Goal: Information Seeking & Learning: Learn about a topic

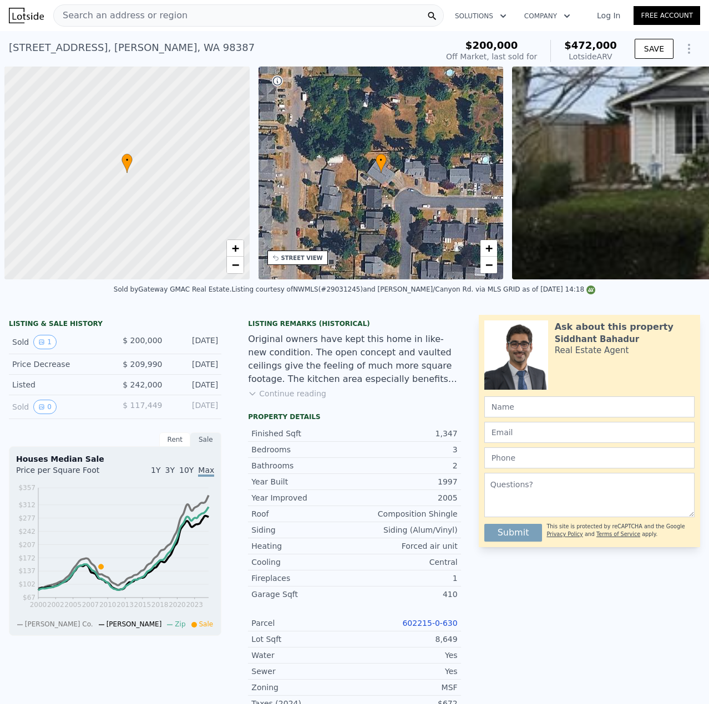
scroll to position [0, 4]
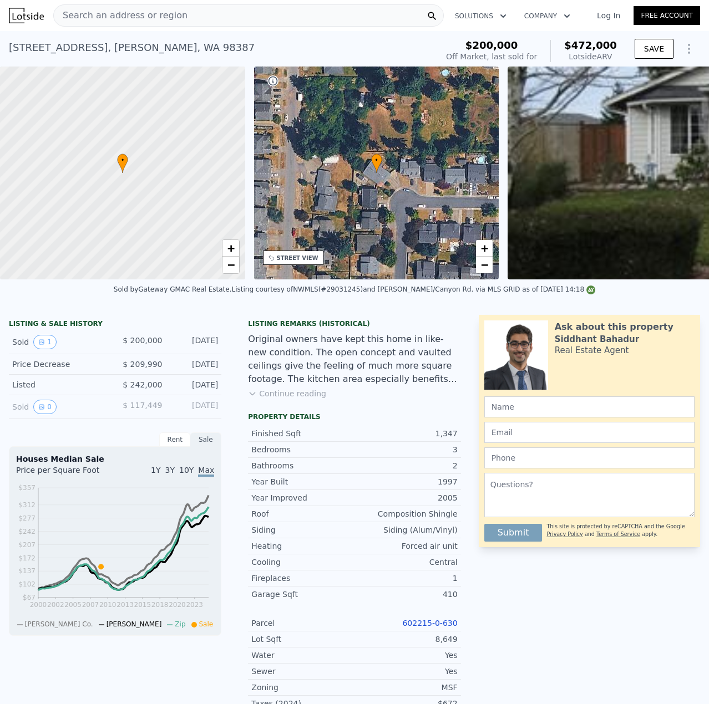
click at [411, 628] on link "602215-0-630" at bounding box center [429, 623] width 55 height 9
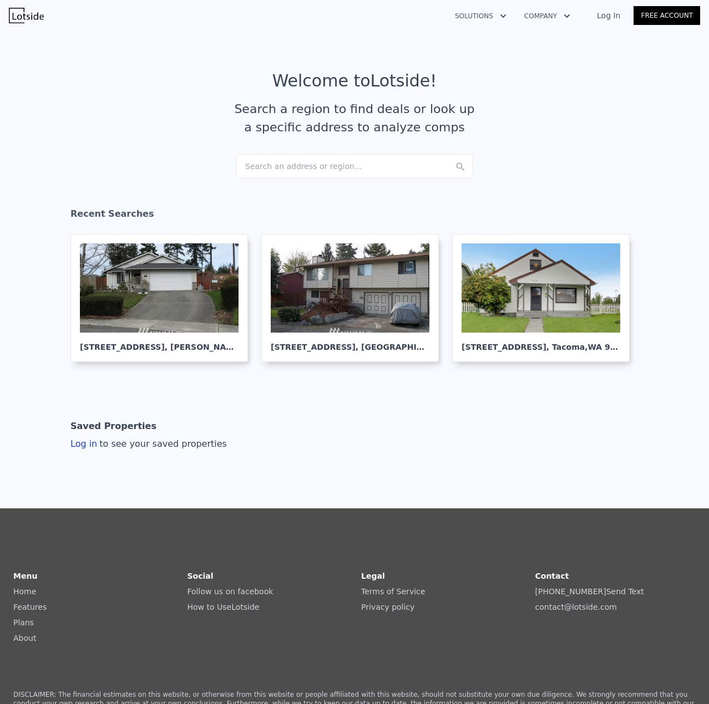
click at [328, 164] on div "Search an address or region..." at bounding box center [354, 166] width 237 height 24
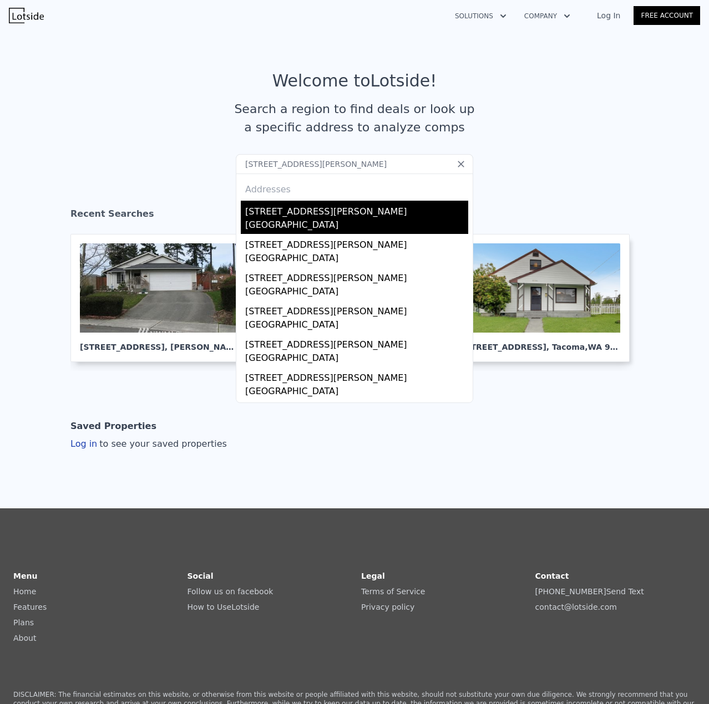
type input "[STREET_ADDRESS][PERSON_NAME]"
click at [311, 227] on div "[GEOGRAPHIC_DATA]" at bounding box center [356, 227] width 223 height 16
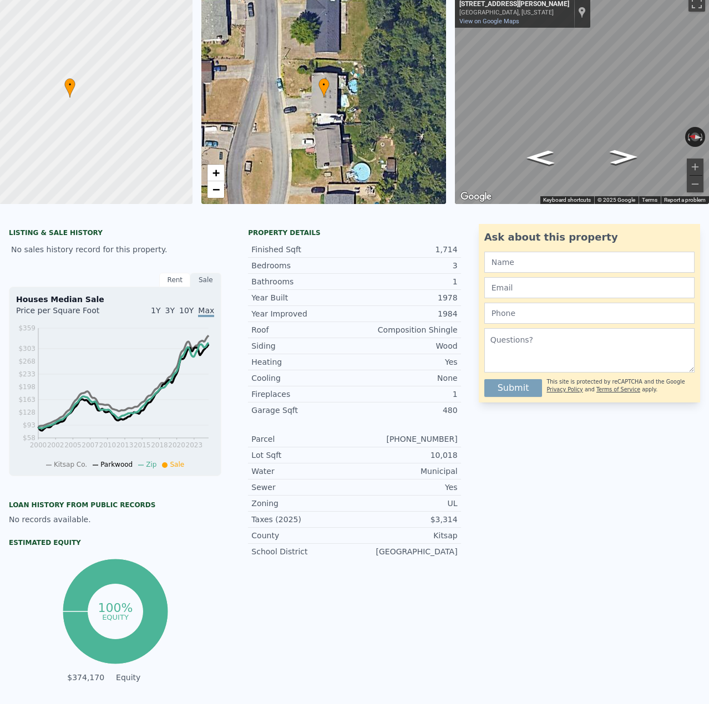
scroll to position [4, 0]
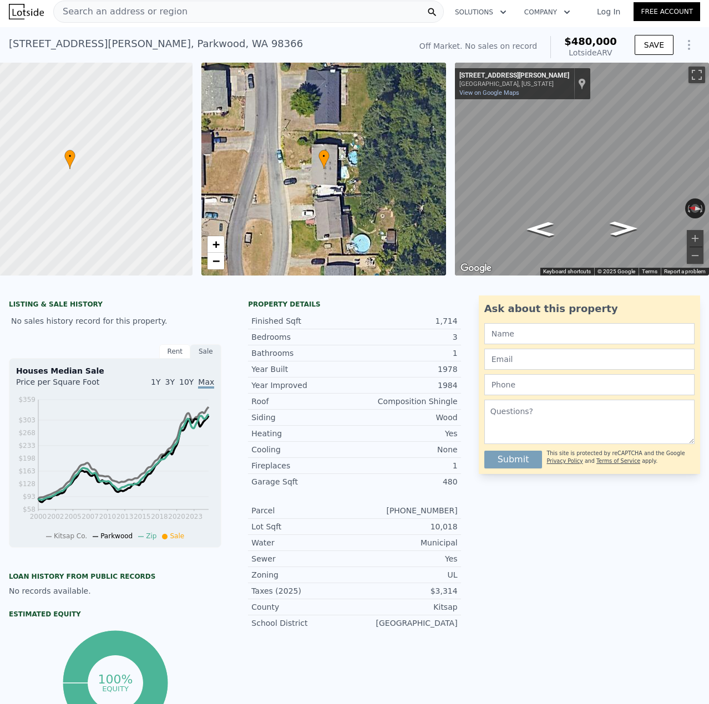
click at [183, 21] on div "Search an address or region" at bounding box center [248, 12] width 390 height 22
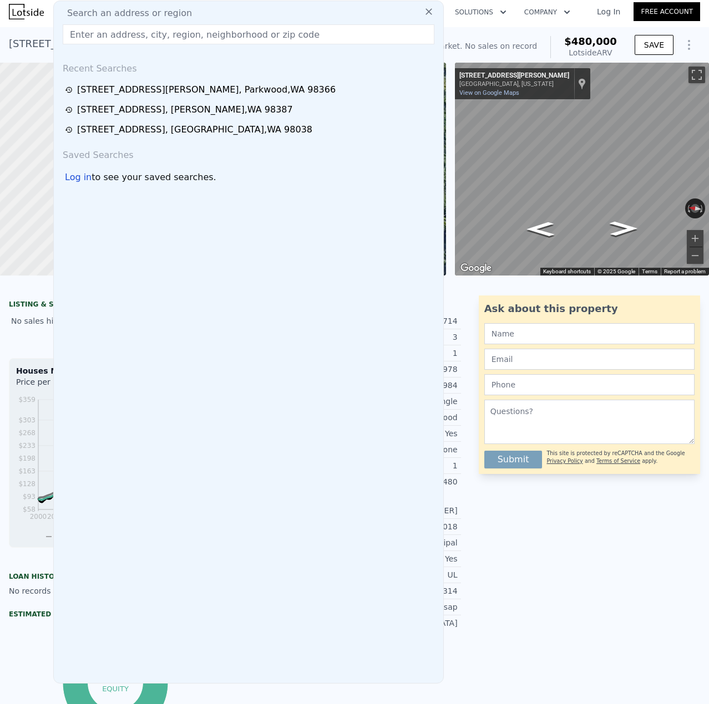
click at [182, 37] on input "text" at bounding box center [249, 34] width 372 height 20
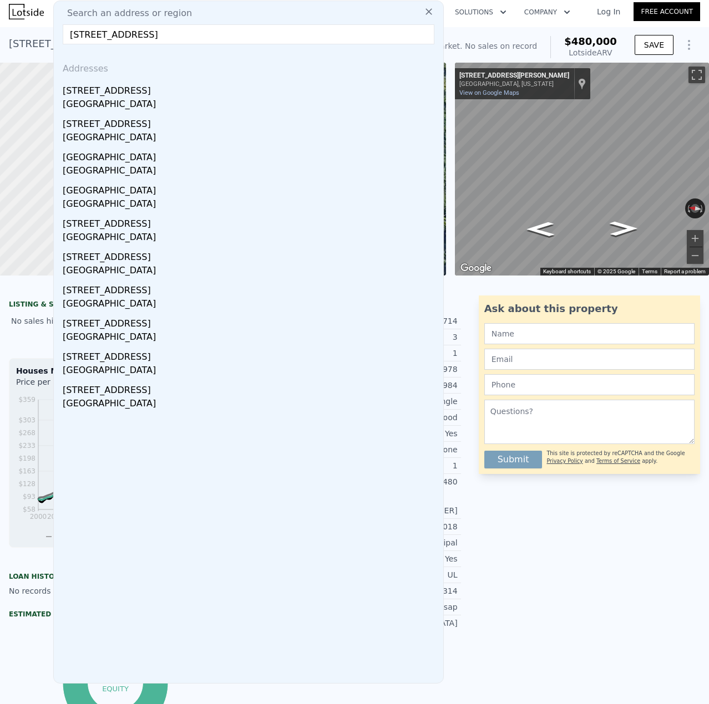
type input "[STREET_ADDRESS]"
click at [149, 94] on div "[STREET_ADDRESS]" at bounding box center [251, 89] width 376 height 18
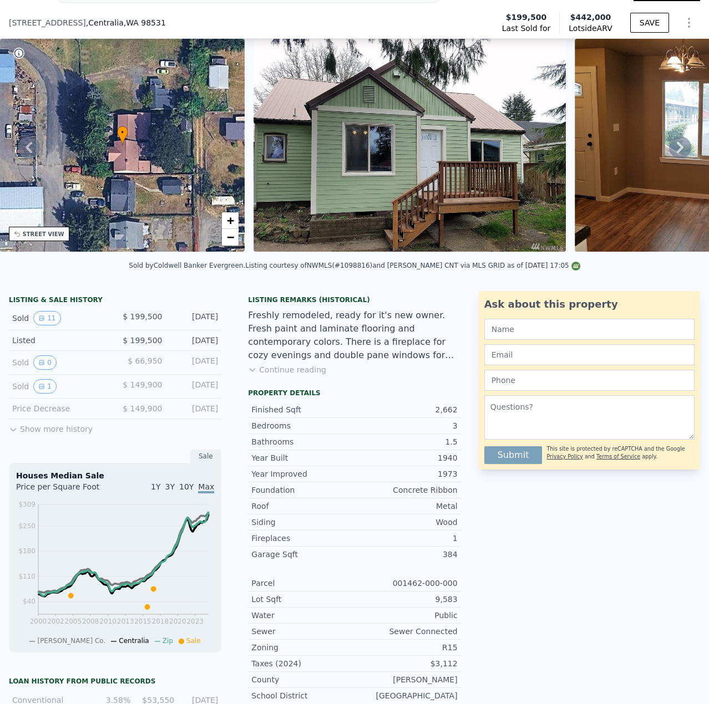
scroll to position [111, 0]
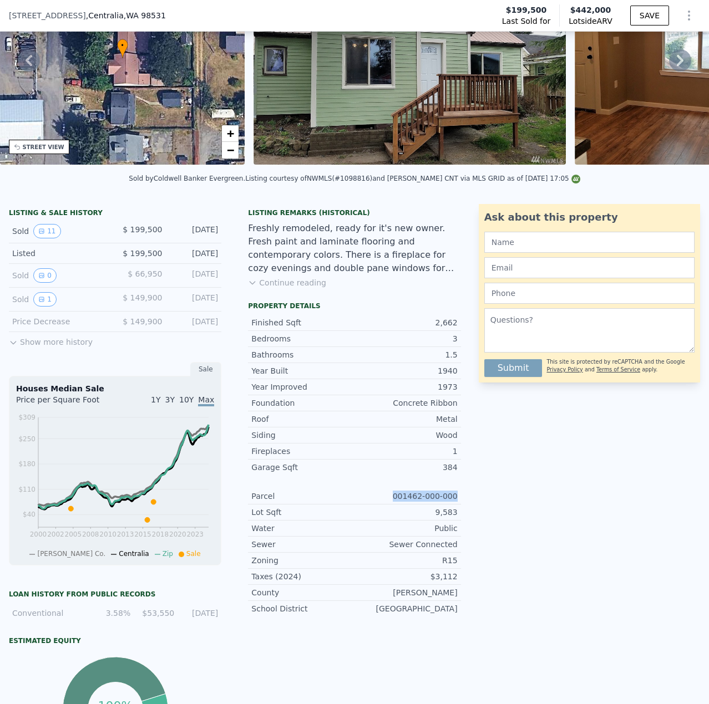
drag, startPoint x: 446, startPoint y: 502, endPoint x: 385, endPoint y: 501, distance: 61.0
click at [385, 501] on div "Property details Finished Sqft 2,662 Bedrooms 3 Bathrooms 1.5 Year Built 1940 Y…" at bounding box center [354, 464] width 230 height 324
copy div "001462-000-000"
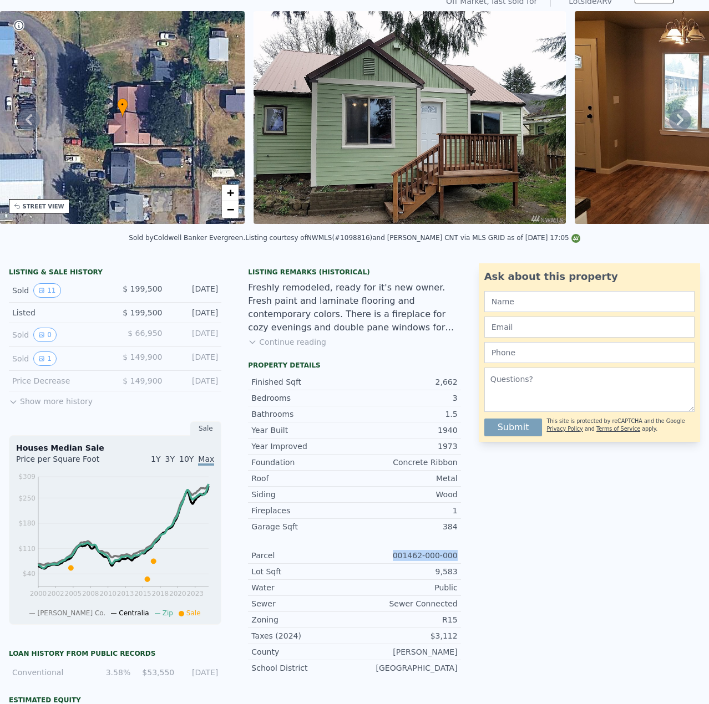
scroll to position [0, 0]
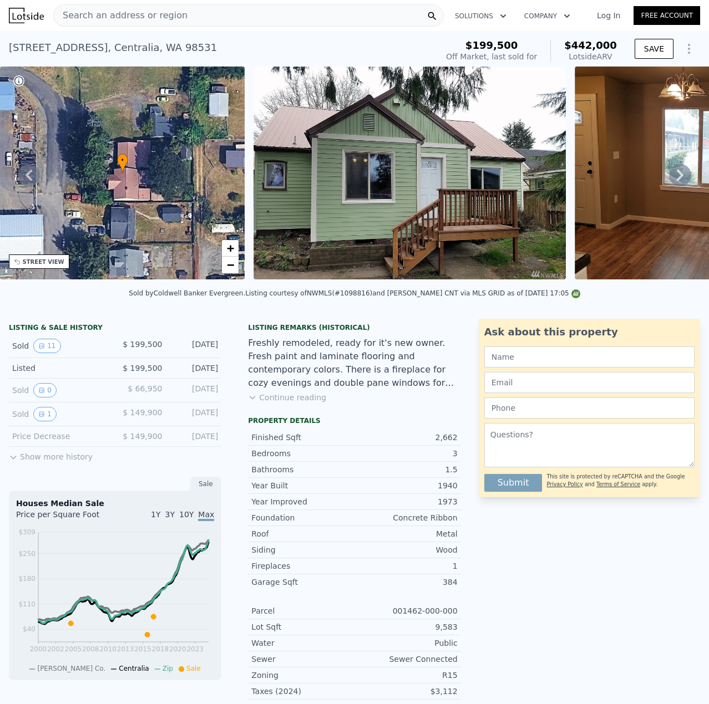
click at [138, 52] on div "[STREET_ADDRESS]" at bounding box center [113, 48] width 208 height 16
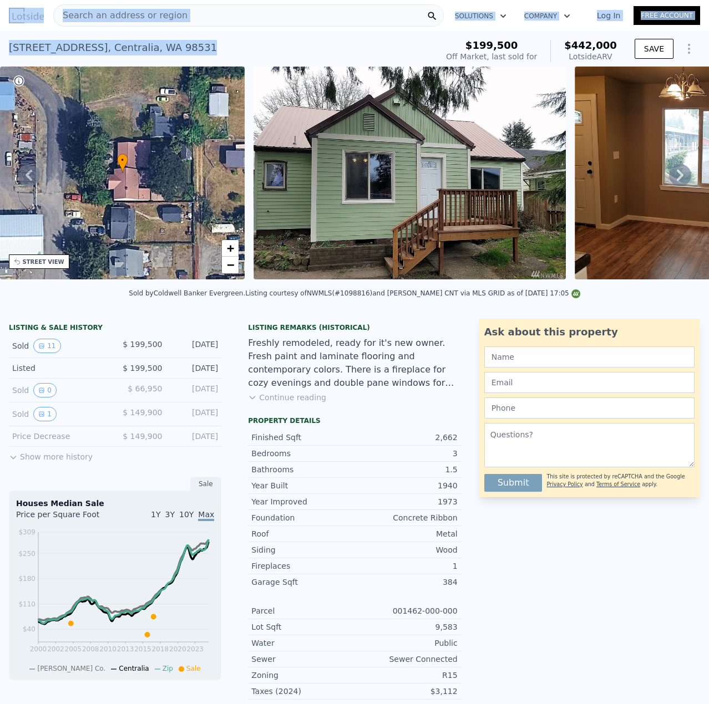
drag, startPoint x: 235, startPoint y: 47, endPoint x: 22, endPoint y: 39, distance: 212.5
click at [0, 36] on html "Search an address or region Solutions Company Open main menu Log In Free Accoun…" at bounding box center [354, 352] width 709 height 704
click at [130, 45] on div "[STREET_ADDRESS]" at bounding box center [113, 48] width 208 height 16
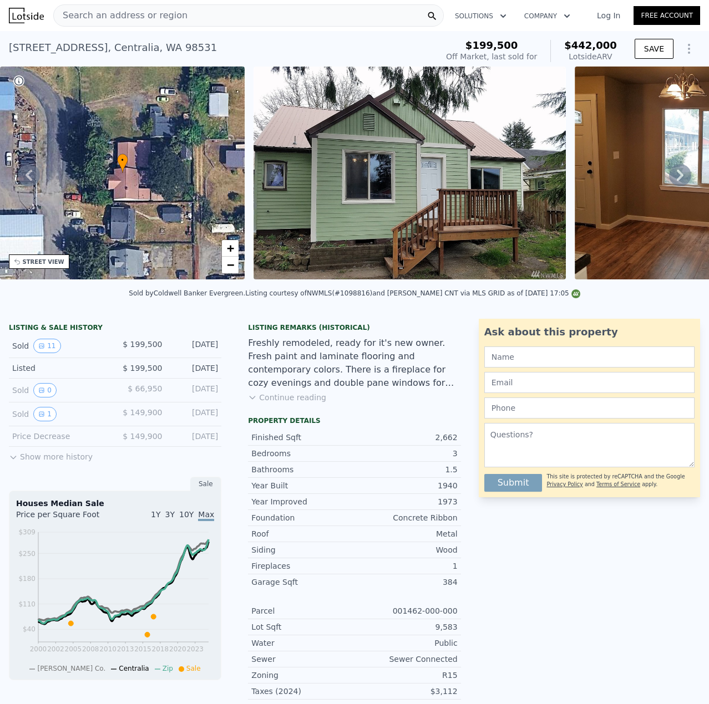
click at [302, 446] on div "Finished Sqft 2,662" at bounding box center [354, 438] width 212 height 16
drag, startPoint x: 211, startPoint y: 54, endPoint x: 10, endPoint y: 55, distance: 201.3
click at [11, 55] on div "[STREET_ADDRESS] Sold [DATE] for $199,500 (~ARV $442k )" at bounding box center [221, 50] width 424 height 31
copy div "[STREET_ADDRESS]"
click at [149, 13] on span "Search an address or region" at bounding box center [121, 15] width 134 height 13
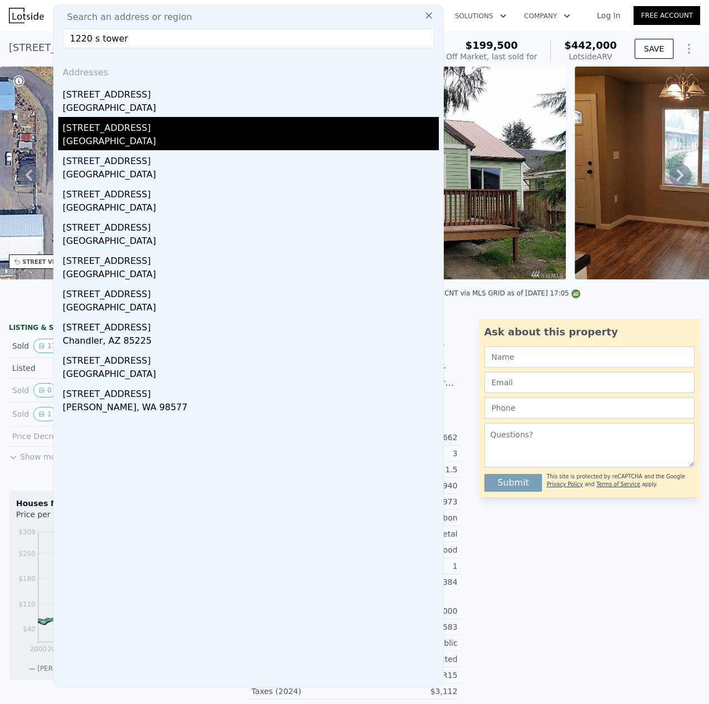
type input "1220 s tower"
click at [270, 145] on div "[GEOGRAPHIC_DATA]" at bounding box center [251, 143] width 376 height 16
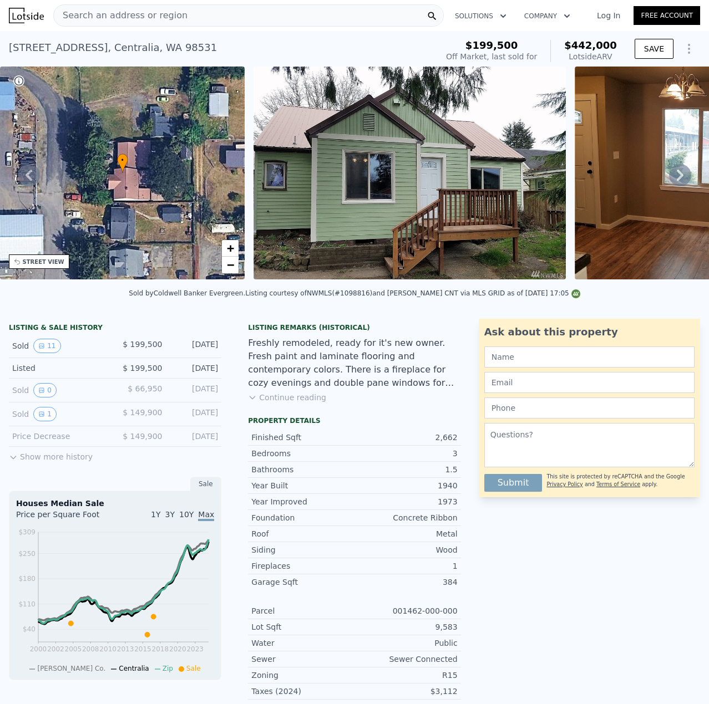
click at [232, 23] on div "Search an address or region" at bounding box center [248, 15] width 390 height 22
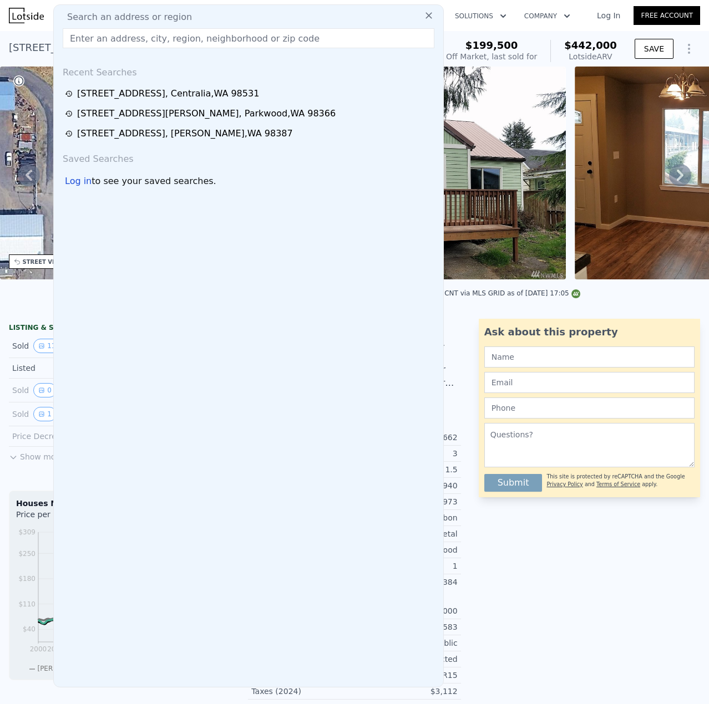
drag, startPoint x: 229, startPoint y: 34, endPoint x: 235, endPoint y: 43, distance: 10.5
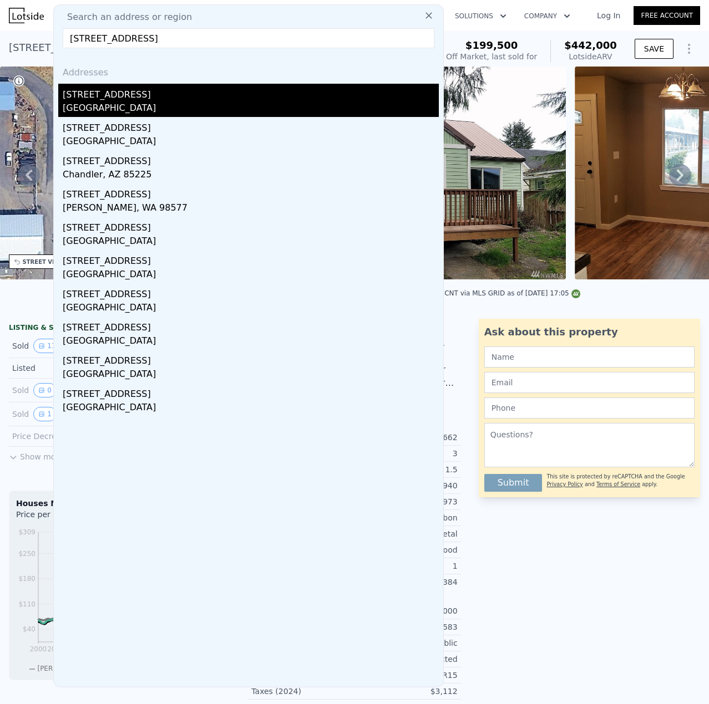
type input "[STREET_ADDRESS]"
click at [171, 104] on div "[GEOGRAPHIC_DATA]" at bounding box center [251, 109] width 376 height 16
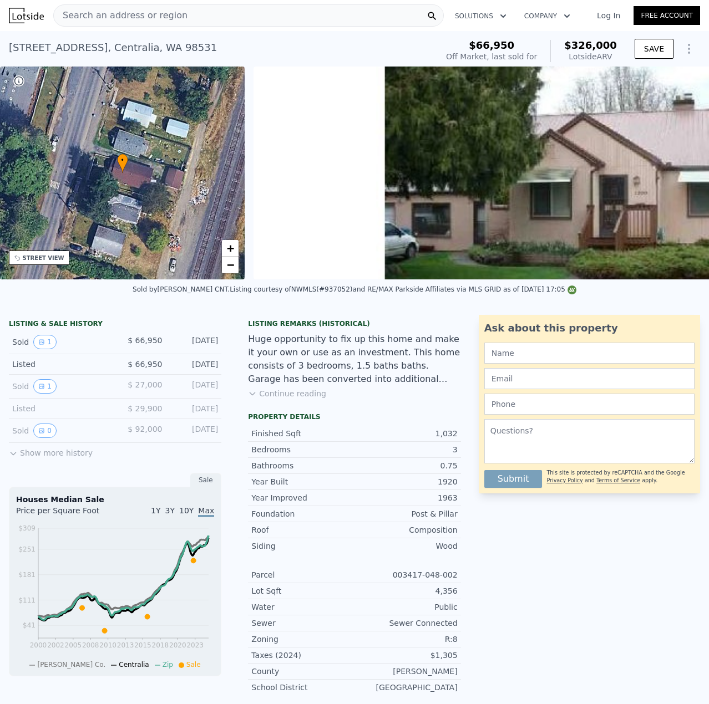
click at [163, 16] on span "Search an address or region" at bounding box center [121, 15] width 134 height 13
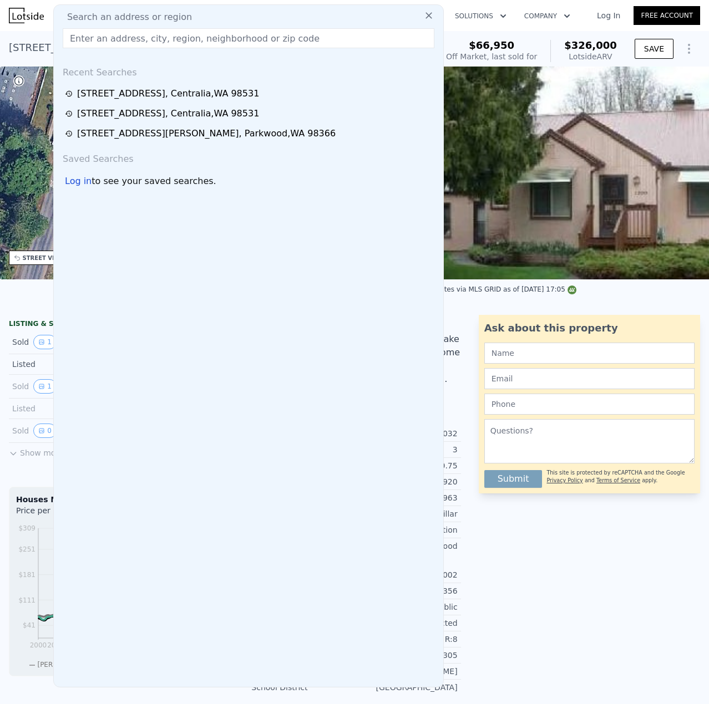
click at [159, 40] on input "text" at bounding box center [249, 38] width 372 height 20
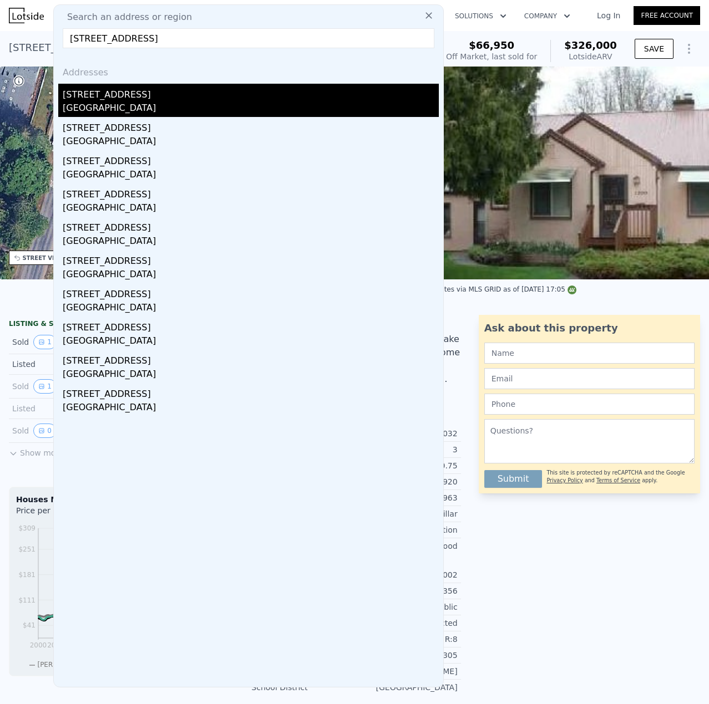
type input "[STREET_ADDRESS]"
click at [107, 93] on div "[STREET_ADDRESS]" at bounding box center [251, 93] width 376 height 18
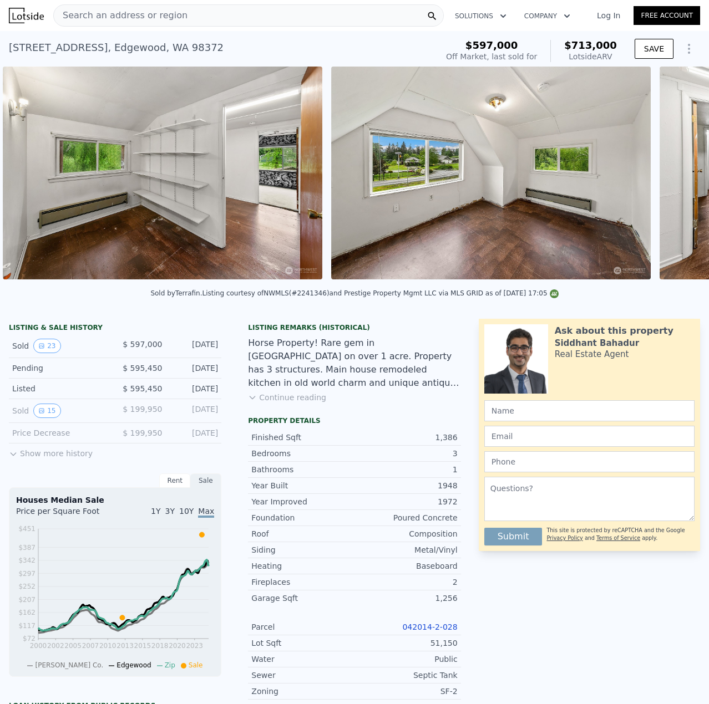
scroll to position [0, 4364]
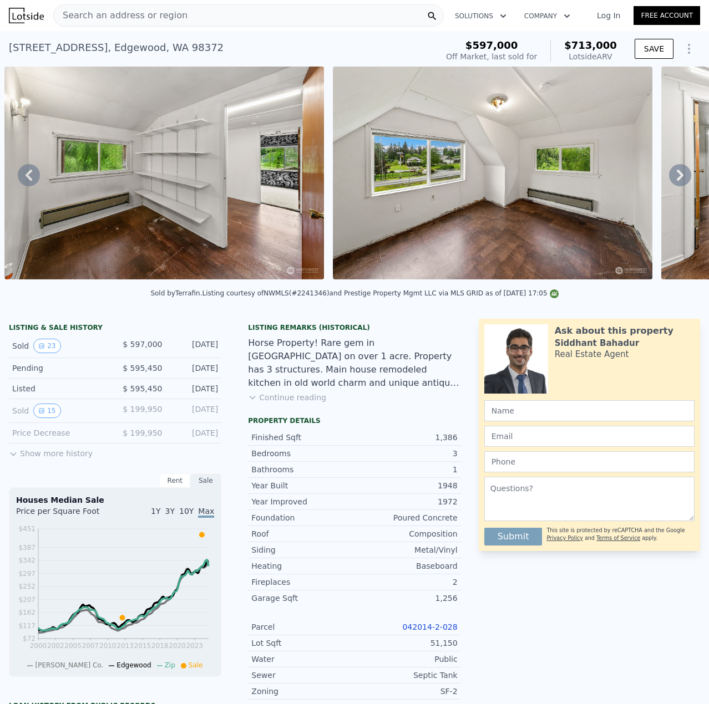
click at [273, 18] on div "Search an address or region" at bounding box center [248, 15] width 390 height 22
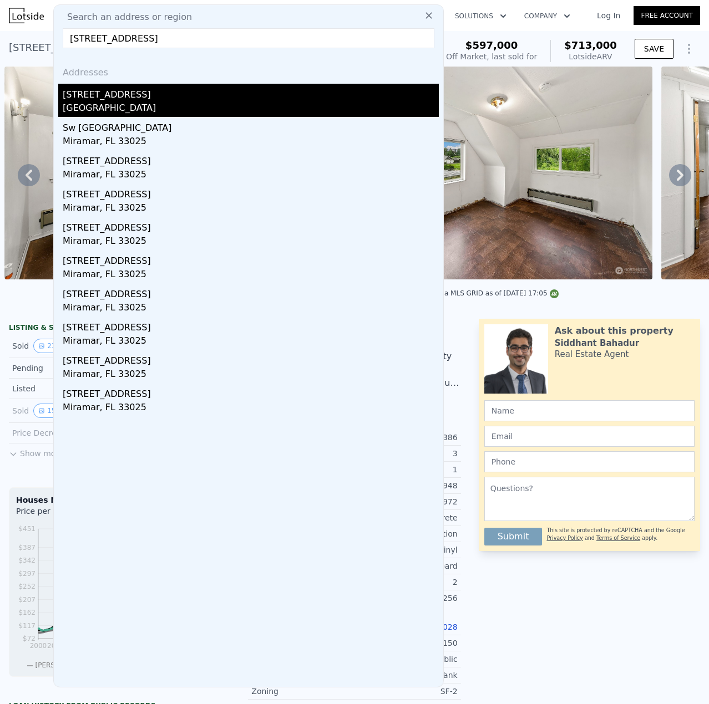
type input "[STREET_ADDRESS]"
click at [117, 91] on div "[STREET_ADDRESS]" at bounding box center [251, 93] width 376 height 18
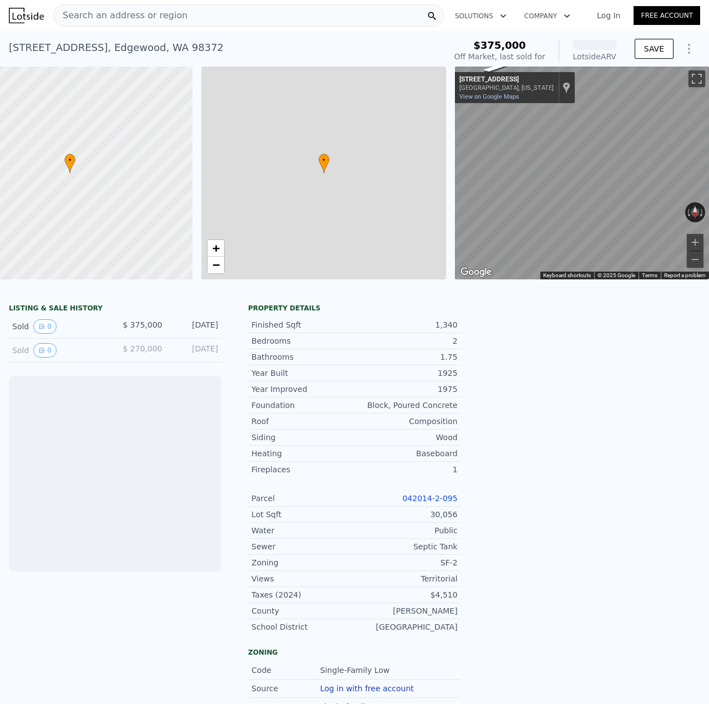
scroll to position [0, 65]
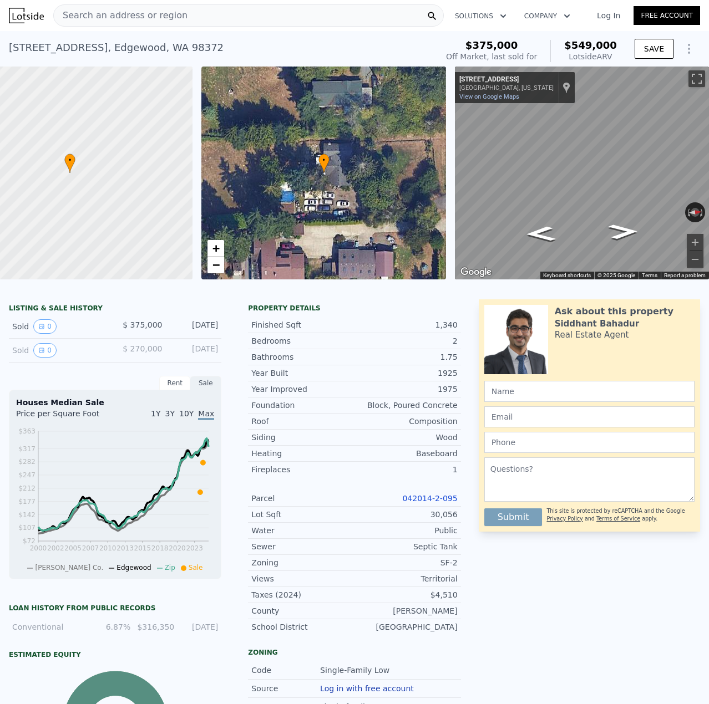
click at [436, 503] on link "042014-2-095" at bounding box center [429, 498] width 55 height 9
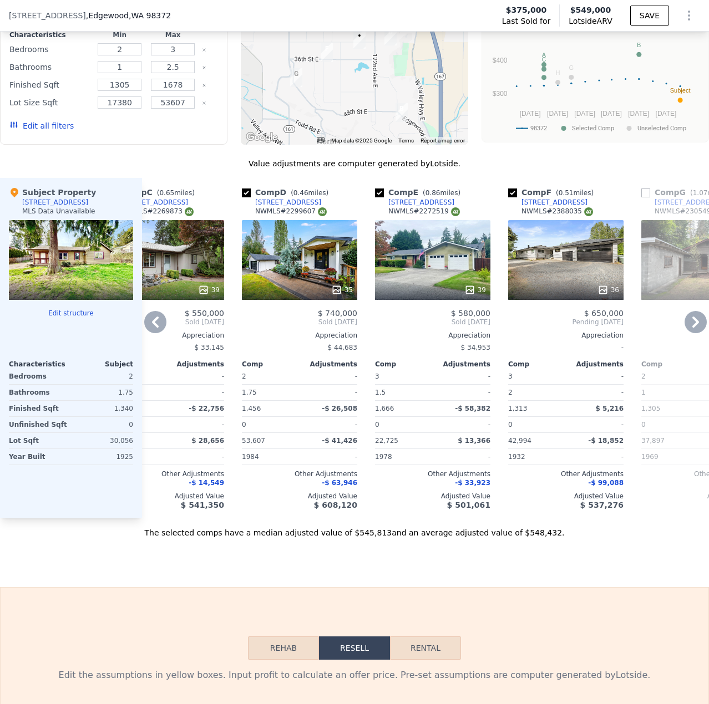
scroll to position [0, 334]
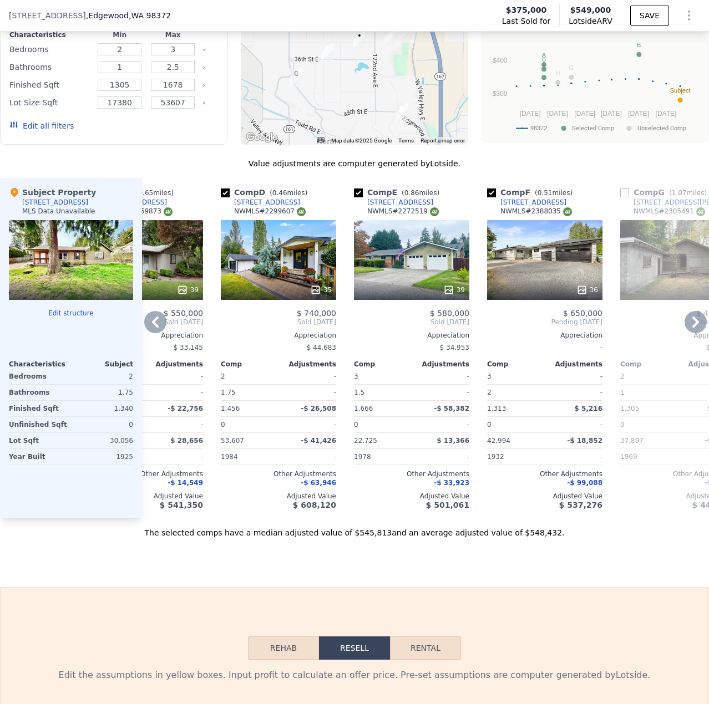
click at [575, 288] on div at bounding box center [544, 290] width 115 height 20
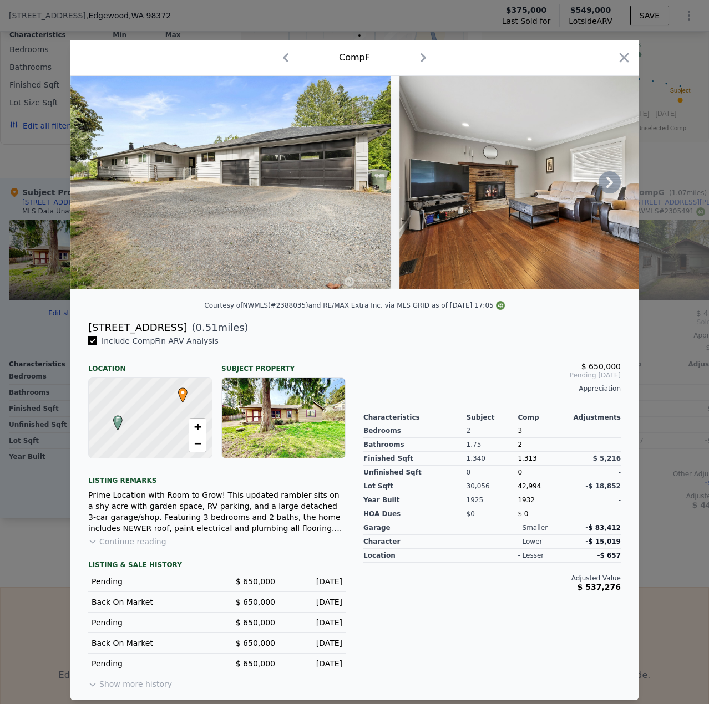
click at [608, 181] on icon at bounding box center [609, 182] width 22 height 22
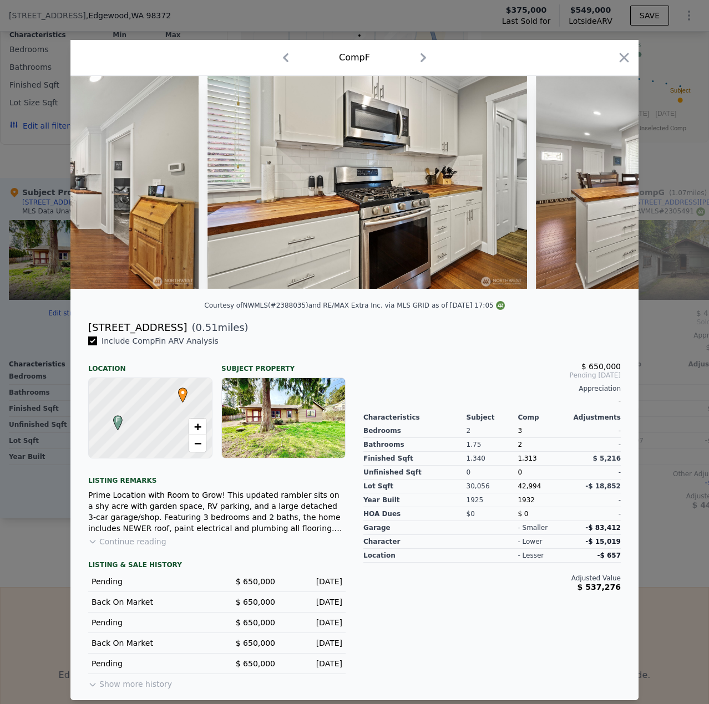
scroll to position [0, 3487]
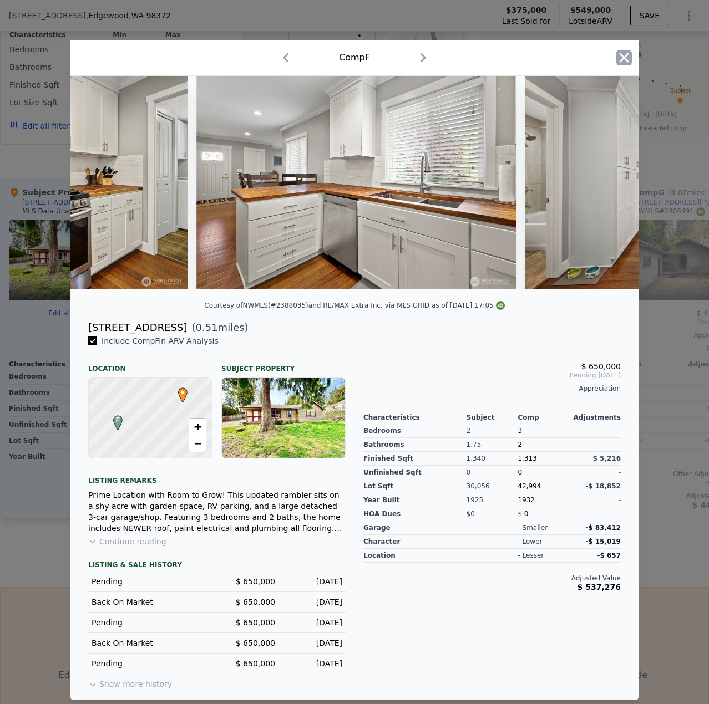
click at [617, 54] on icon "button" at bounding box center [624, 58] width 16 height 16
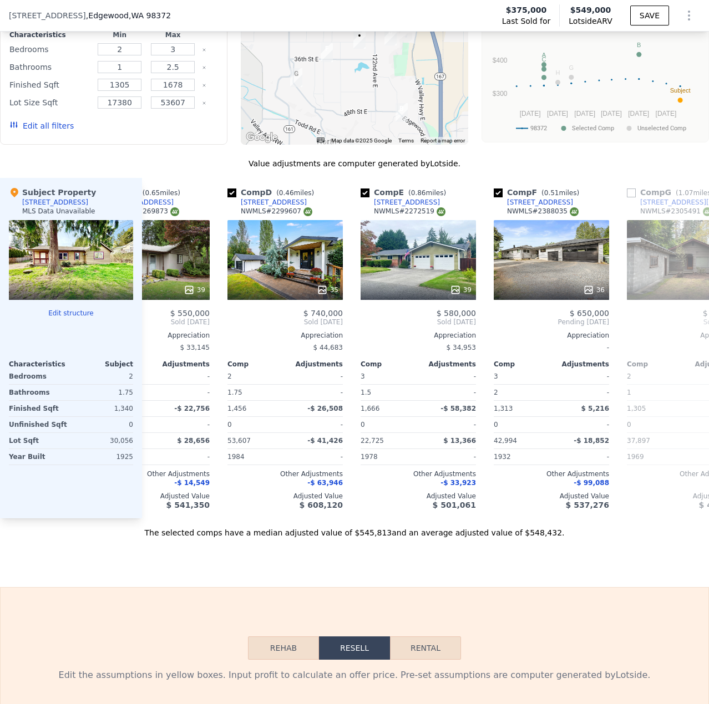
scroll to position [0, 363]
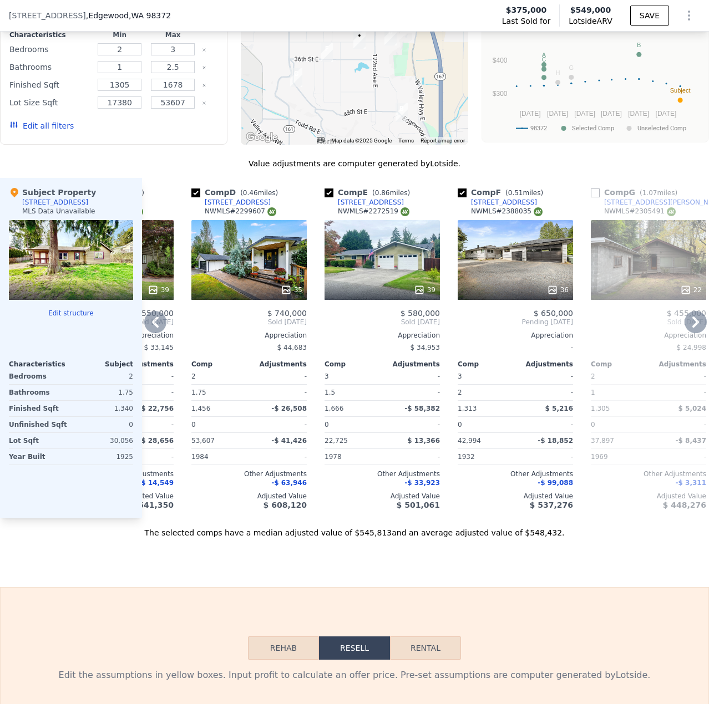
click at [667, 289] on div at bounding box center [648, 290] width 115 height 20
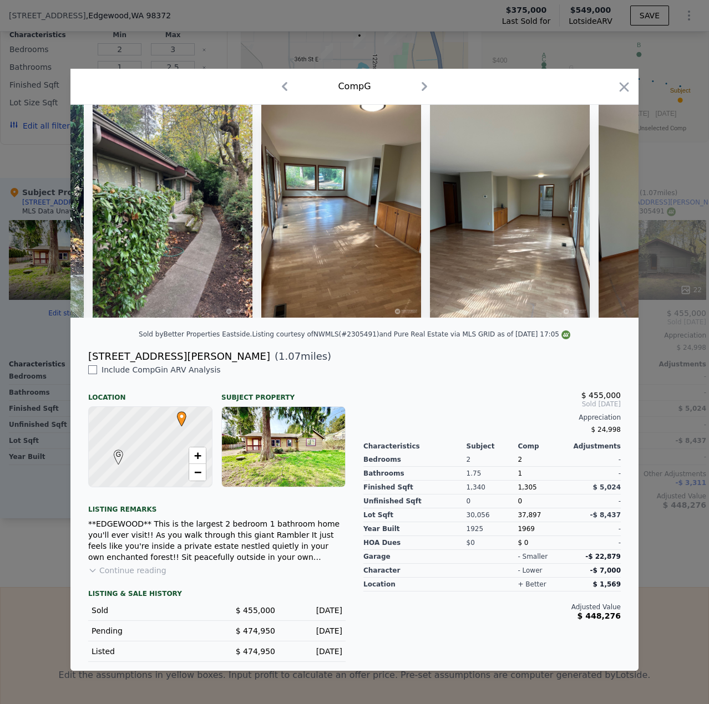
scroll to position [0, 1235]
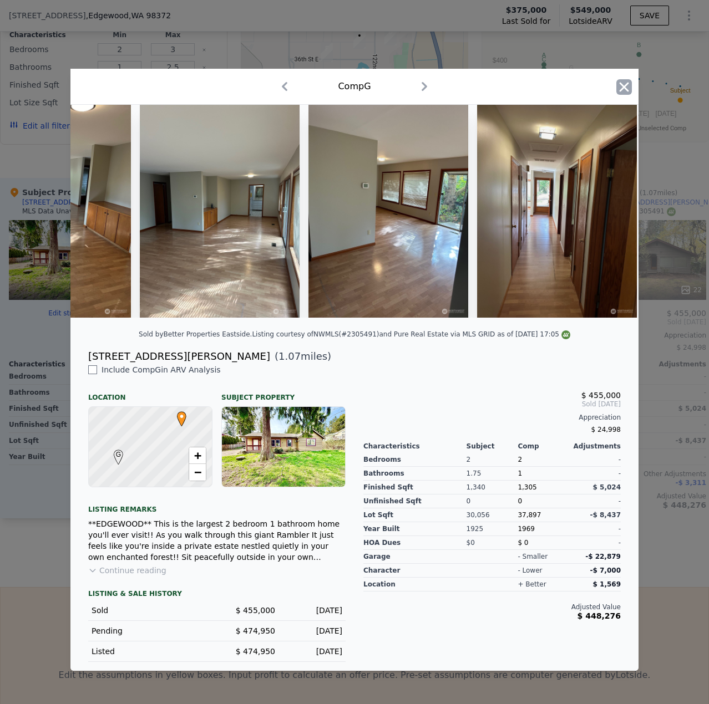
click at [631, 79] on icon "button" at bounding box center [624, 87] width 16 height 16
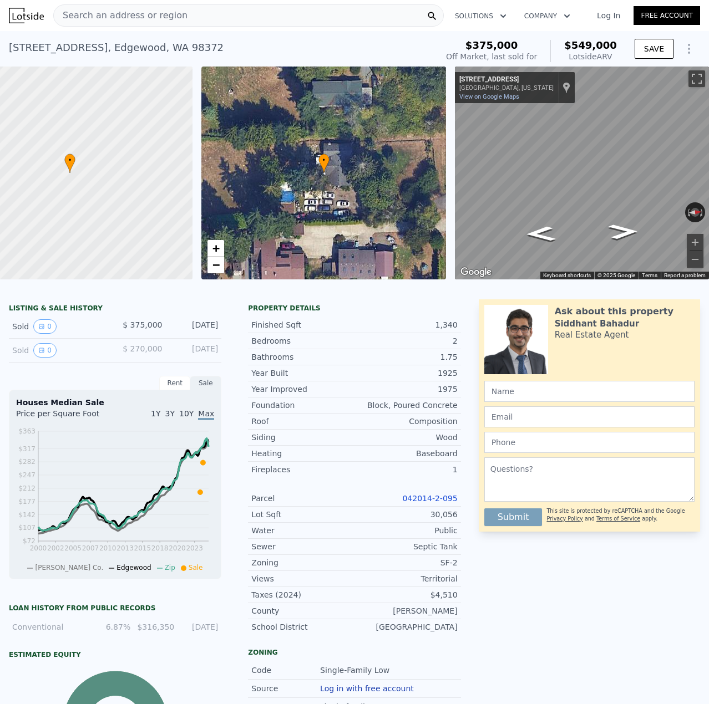
click at [111, 21] on span "Search an address or region" at bounding box center [121, 15] width 134 height 13
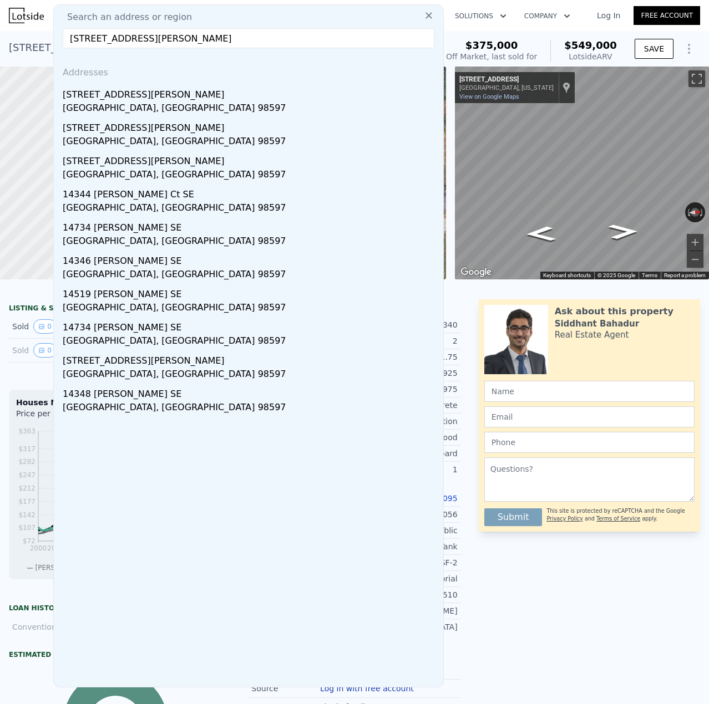
type input "[STREET_ADDRESS][PERSON_NAME]"
click at [128, 109] on div "[GEOGRAPHIC_DATA], [GEOGRAPHIC_DATA] 98597" at bounding box center [251, 109] width 376 height 16
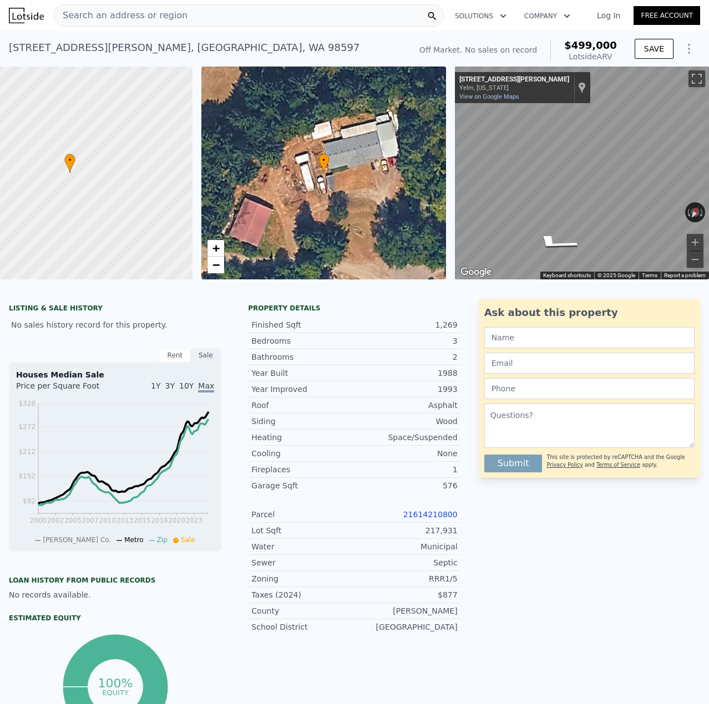
click at [442, 519] on link "21614210800" at bounding box center [430, 514] width 54 height 9
click at [178, 13] on div "Search an address or region" at bounding box center [248, 15] width 390 height 22
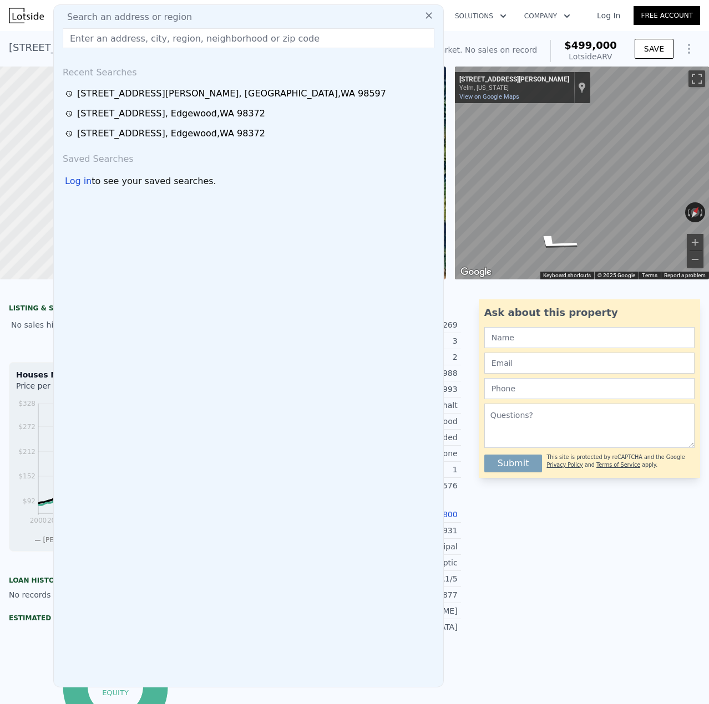
click at [160, 39] on input "text" at bounding box center [249, 38] width 372 height 20
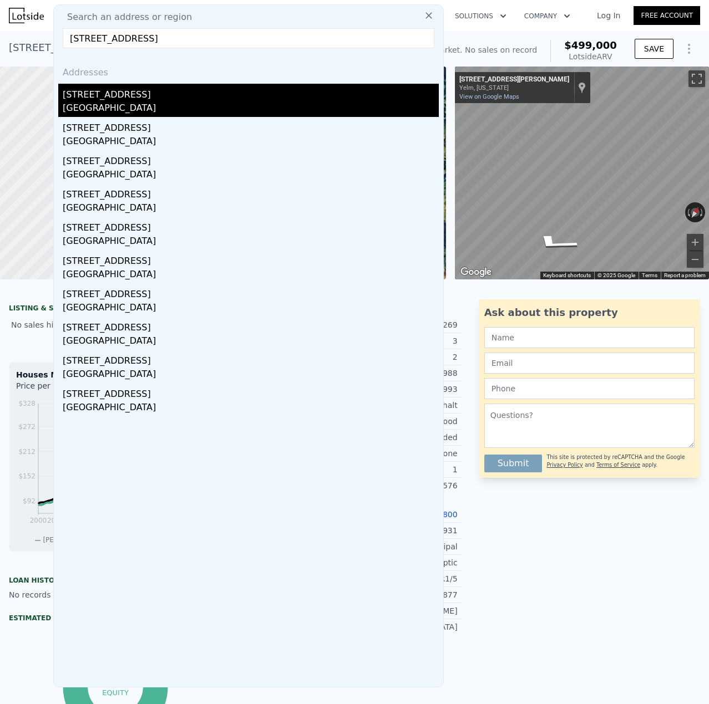
type input "[STREET_ADDRESS]"
click at [160, 96] on div "[STREET_ADDRESS]" at bounding box center [251, 93] width 376 height 18
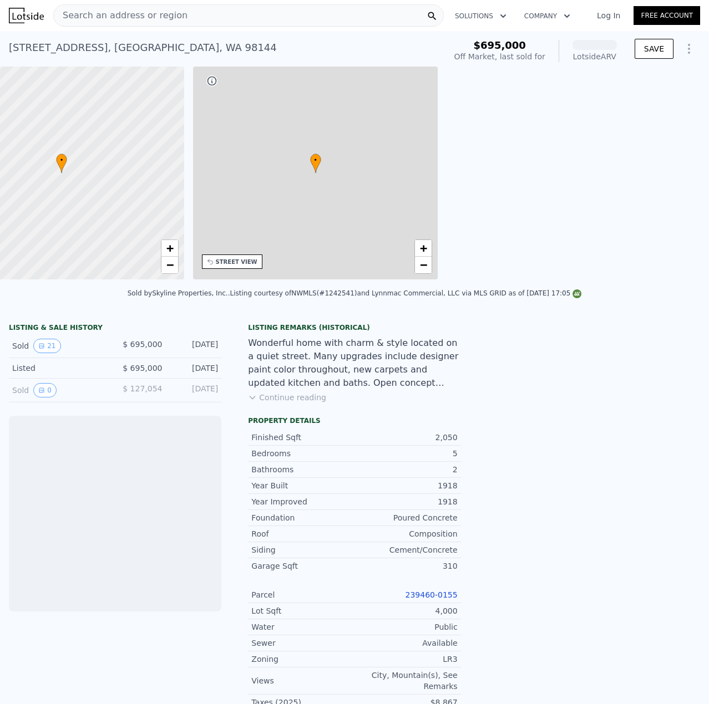
scroll to position [0, 258]
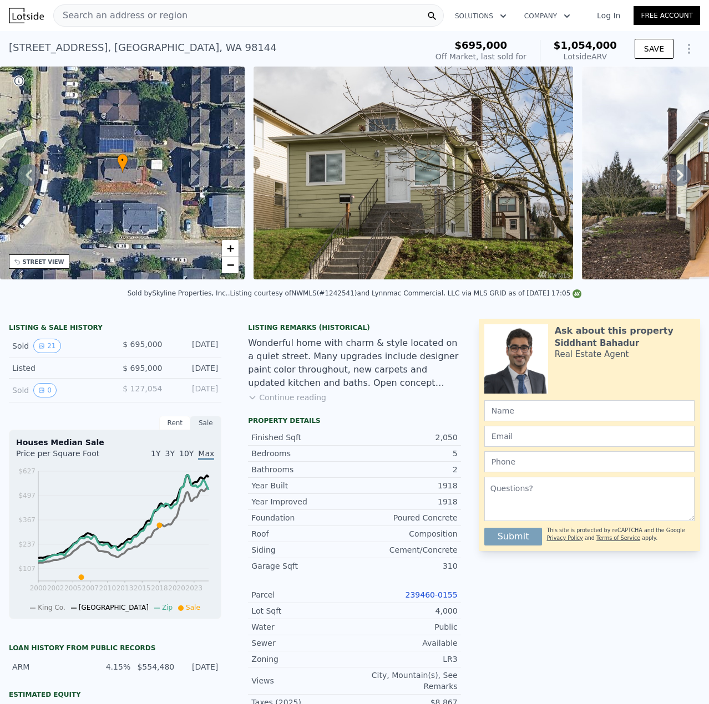
click at [433, 600] on link "239460-0155" at bounding box center [431, 595] width 52 height 9
click at [228, 263] on span "−" at bounding box center [230, 265] width 7 height 14
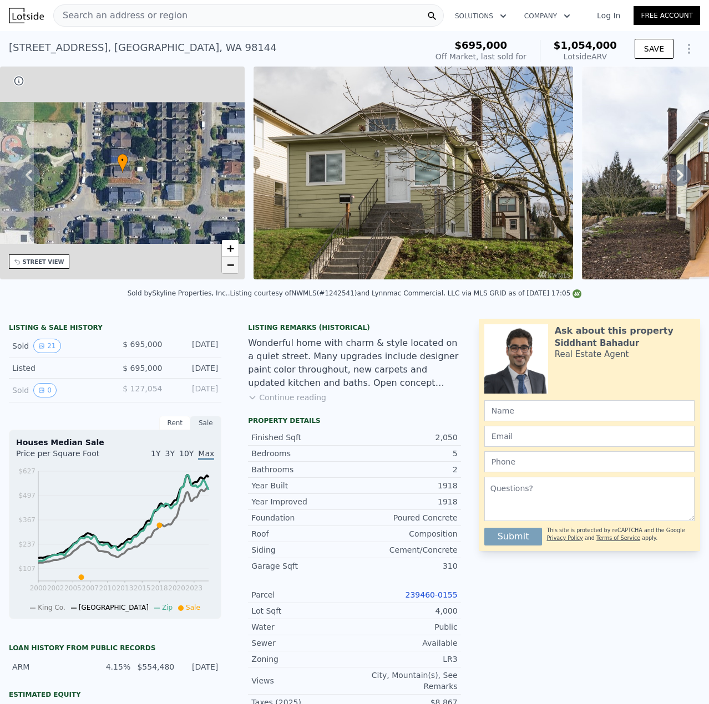
click at [228, 263] on span "−" at bounding box center [230, 265] width 7 height 14
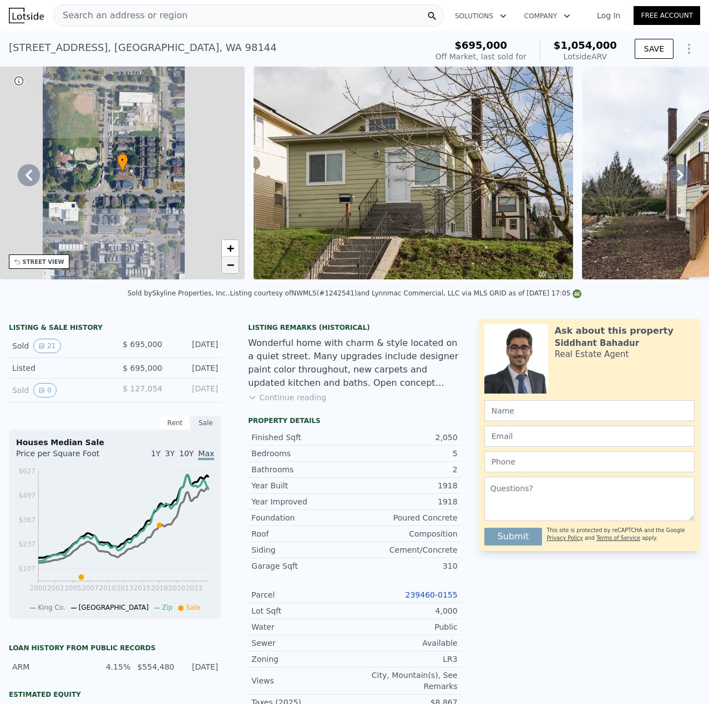
click at [228, 263] on span "−" at bounding box center [230, 265] width 7 height 14
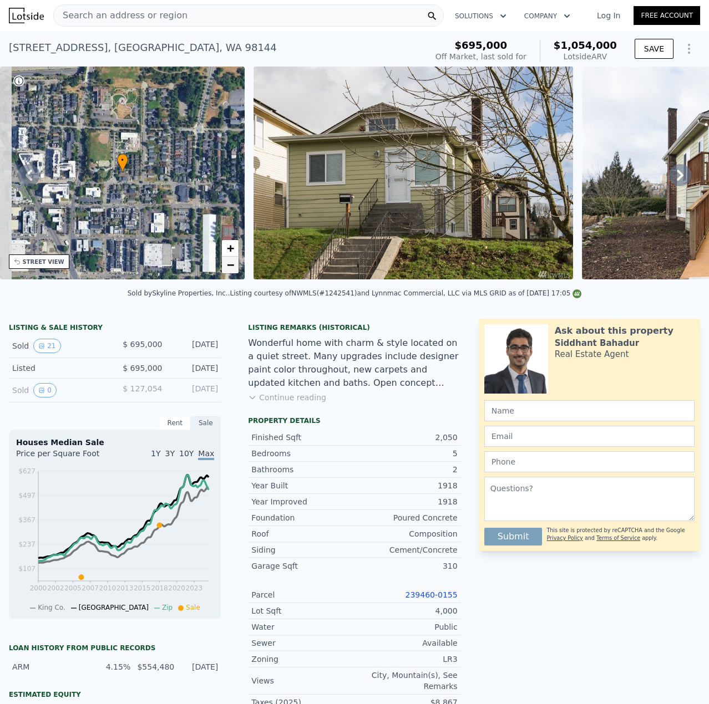
click at [228, 263] on span "−" at bounding box center [230, 265] width 7 height 14
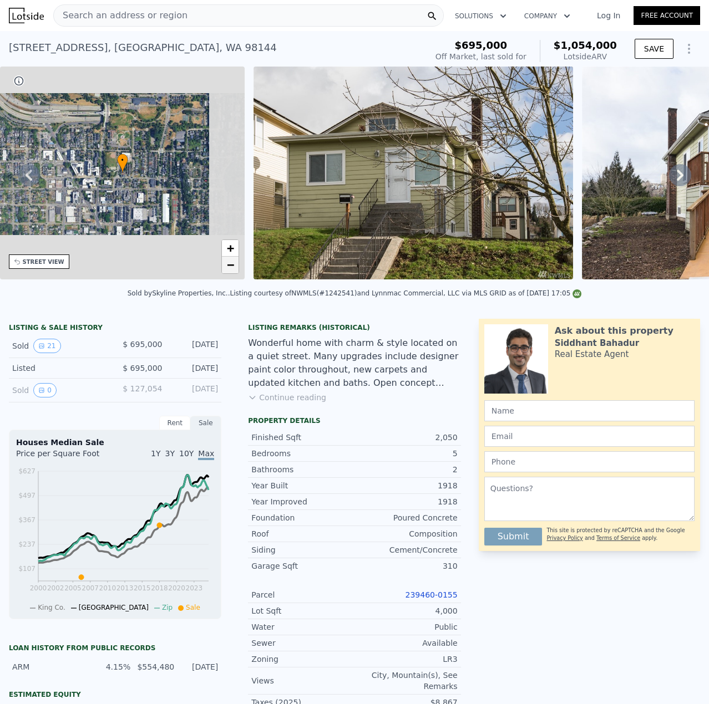
click at [228, 263] on span "−" at bounding box center [230, 265] width 7 height 14
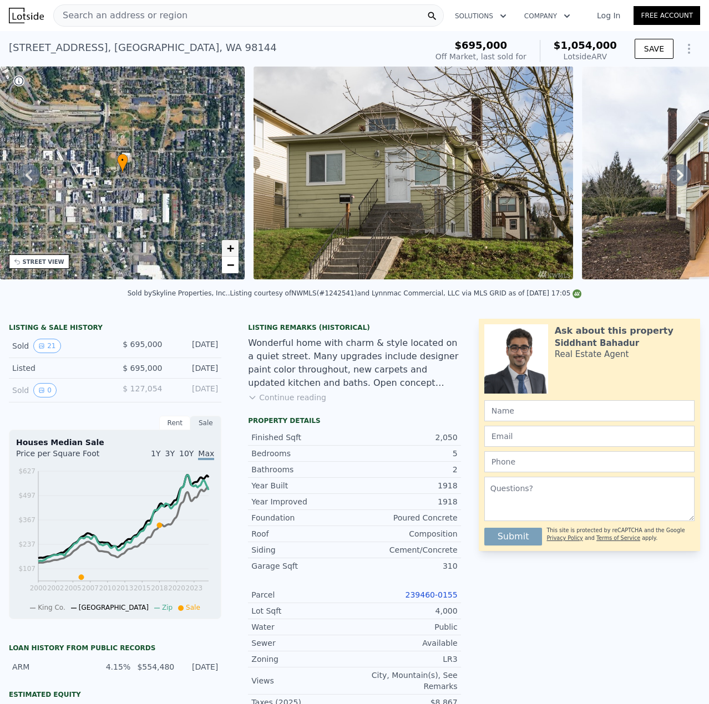
click at [231, 251] on span "+" at bounding box center [230, 248] width 7 height 14
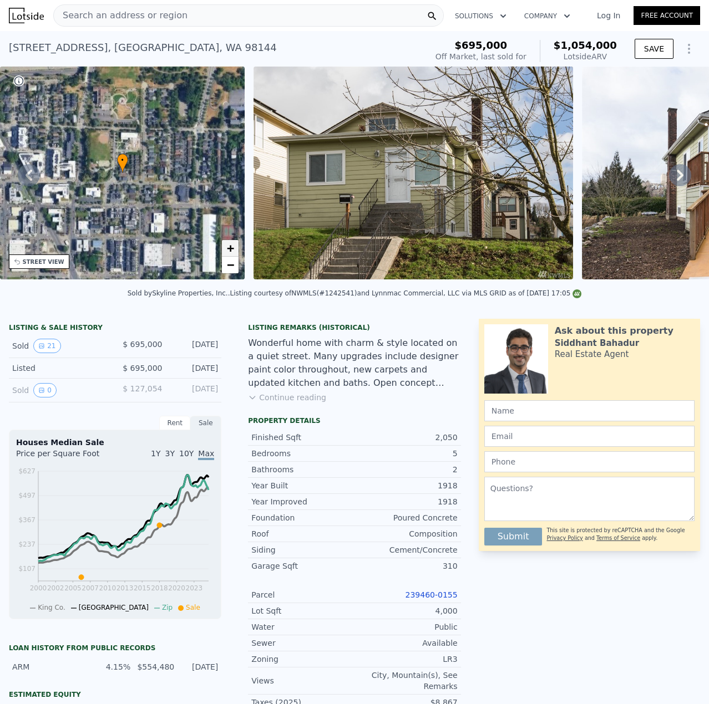
click at [231, 251] on span "+" at bounding box center [230, 248] width 7 height 14
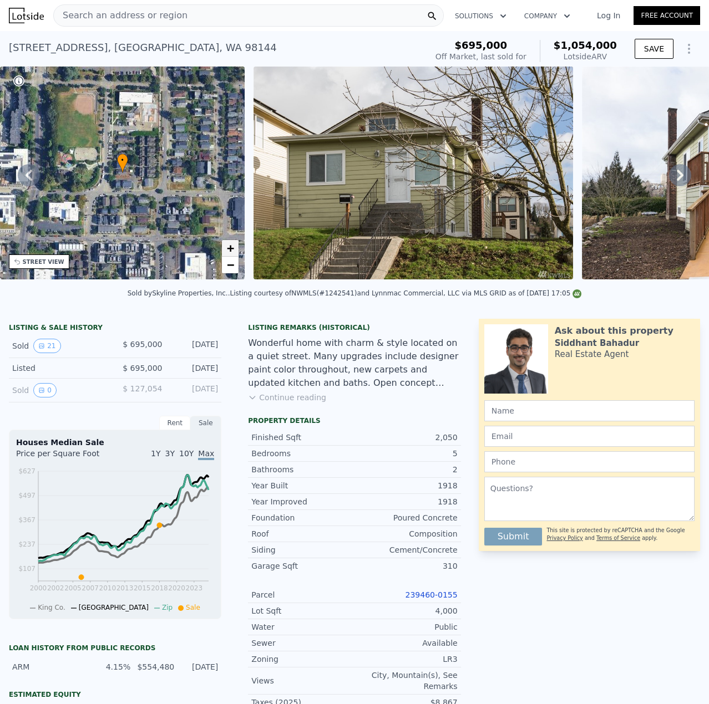
click at [231, 251] on span "+" at bounding box center [230, 248] width 7 height 14
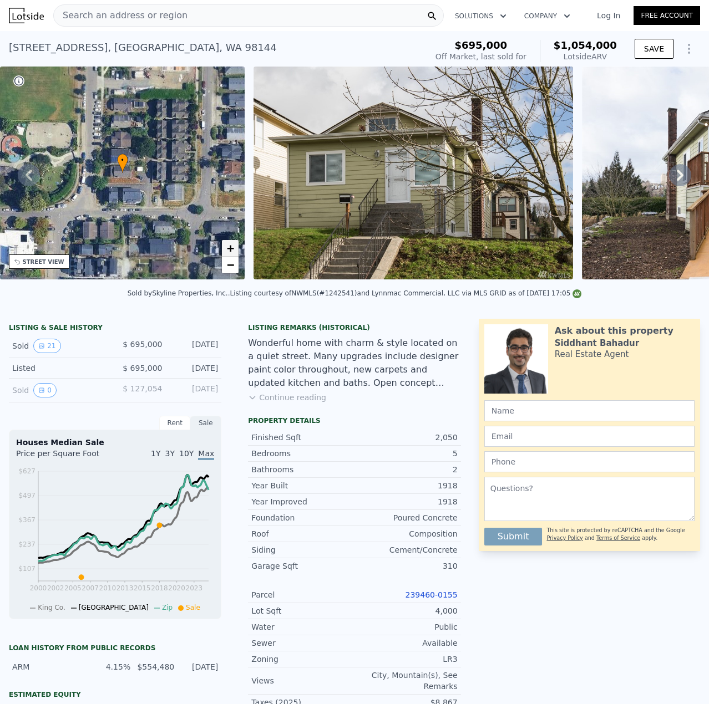
click at [231, 251] on span "+" at bounding box center [230, 248] width 7 height 14
click at [434, 600] on link "239460-0155" at bounding box center [431, 595] width 52 height 9
click at [198, 14] on div "Search an address or region" at bounding box center [248, 15] width 390 height 22
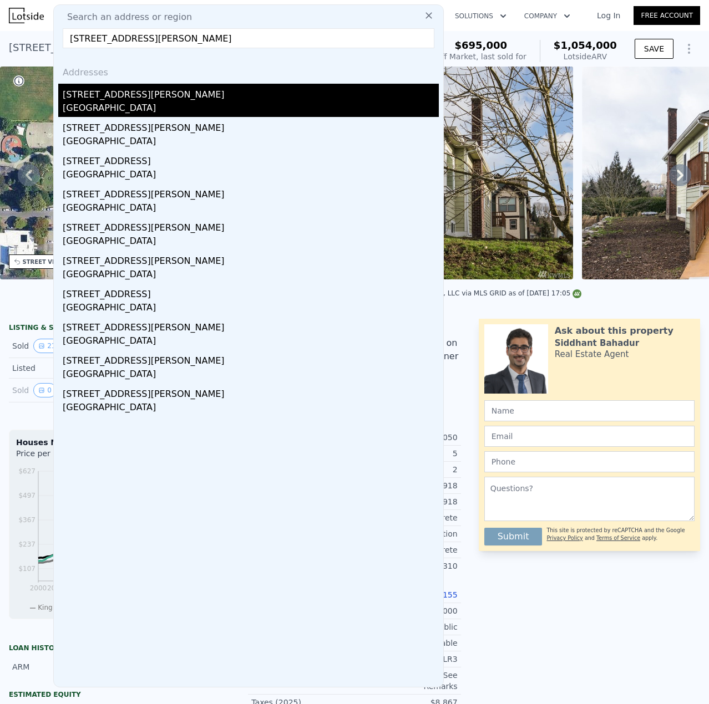
type input "[STREET_ADDRESS][PERSON_NAME]"
click at [181, 109] on div "[GEOGRAPHIC_DATA]" at bounding box center [251, 109] width 376 height 16
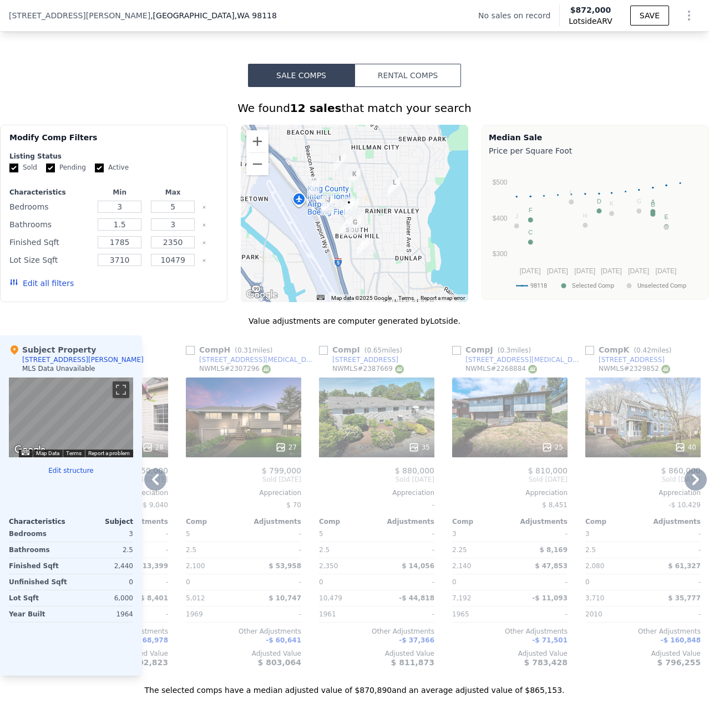
scroll to position [0, 907]
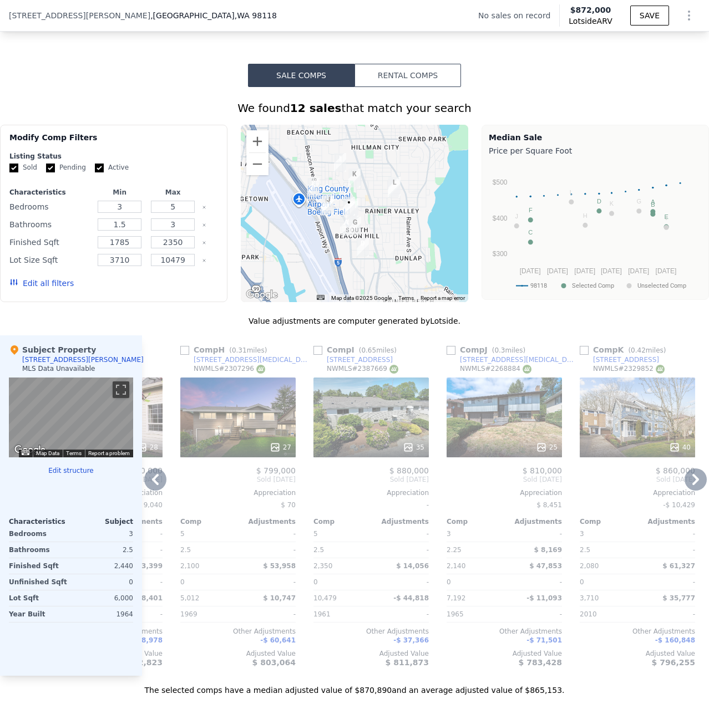
click at [386, 436] on div "35" at bounding box center [370, 418] width 115 height 80
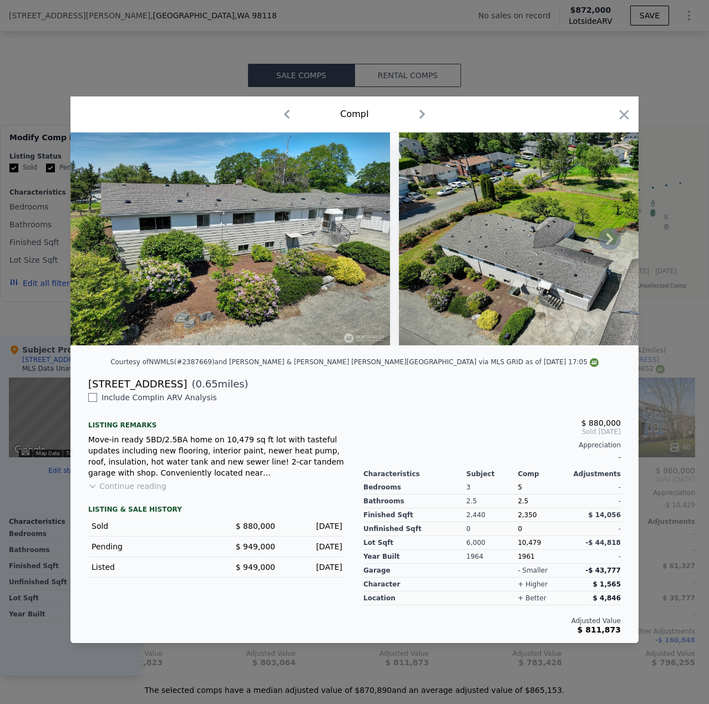
click at [618, 238] on icon at bounding box center [609, 239] width 22 height 22
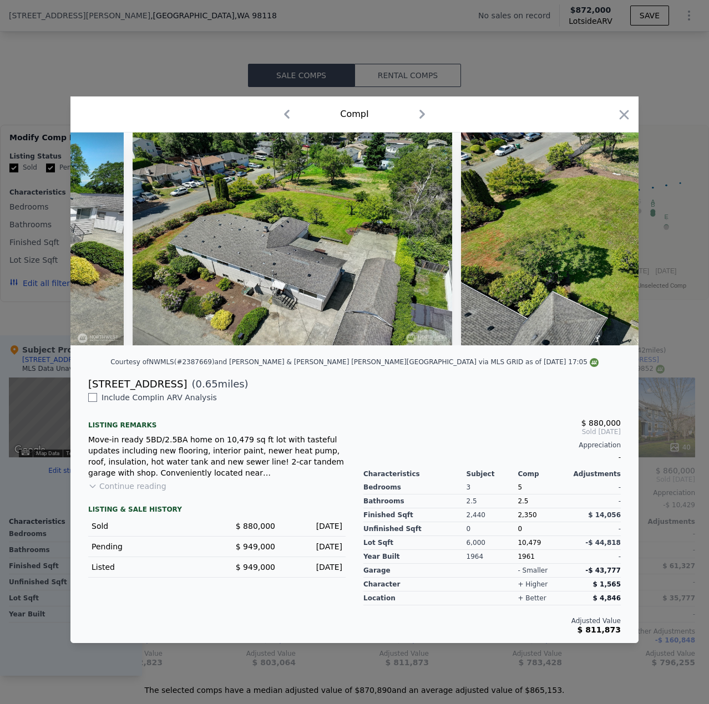
click at [618, 238] on img at bounding box center [620, 239] width 319 height 213
click at [613, 238] on icon at bounding box center [609, 239] width 22 height 22
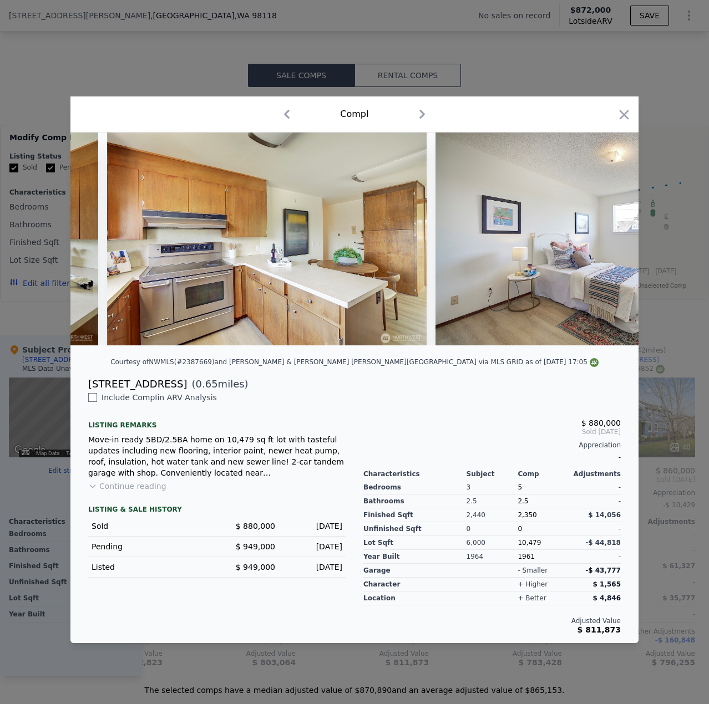
scroll to position [0, 4630]
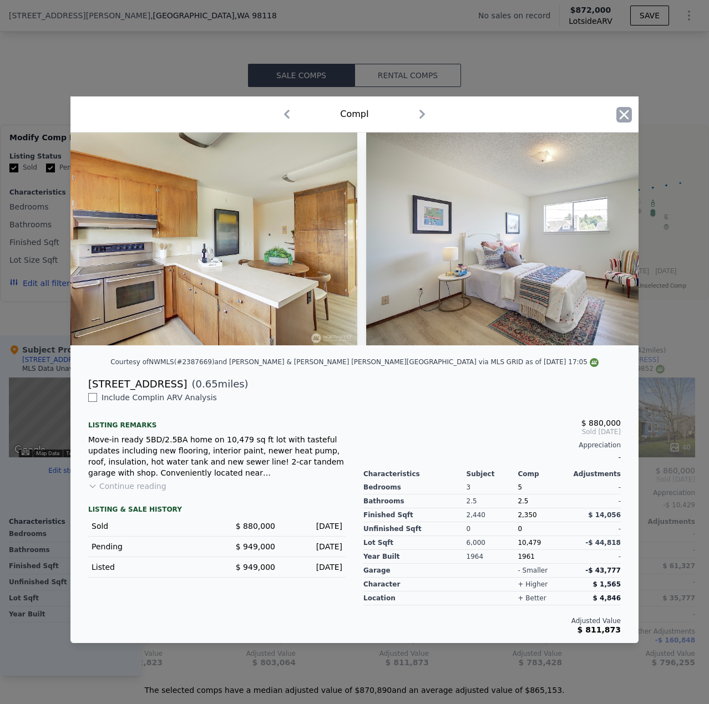
click at [622, 110] on icon "button" at bounding box center [623, 114] width 9 height 9
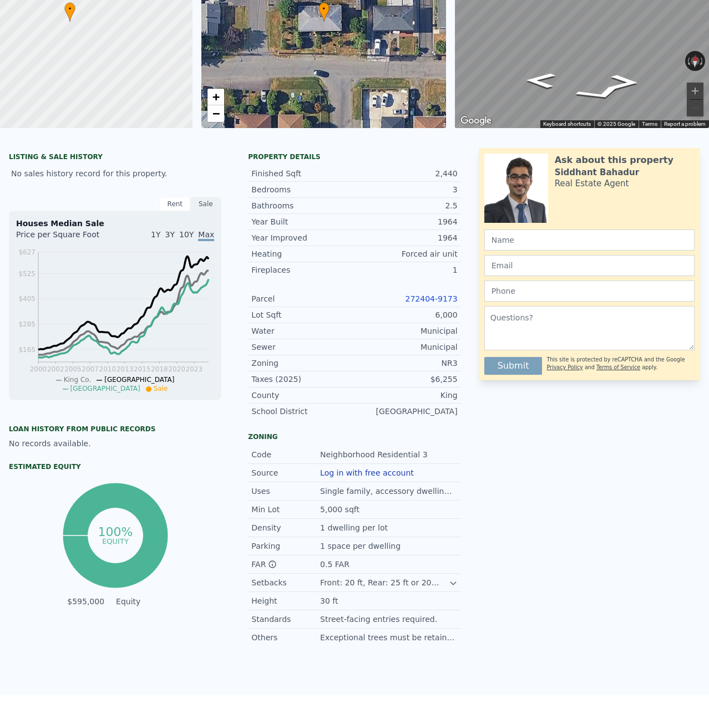
scroll to position [4, 0]
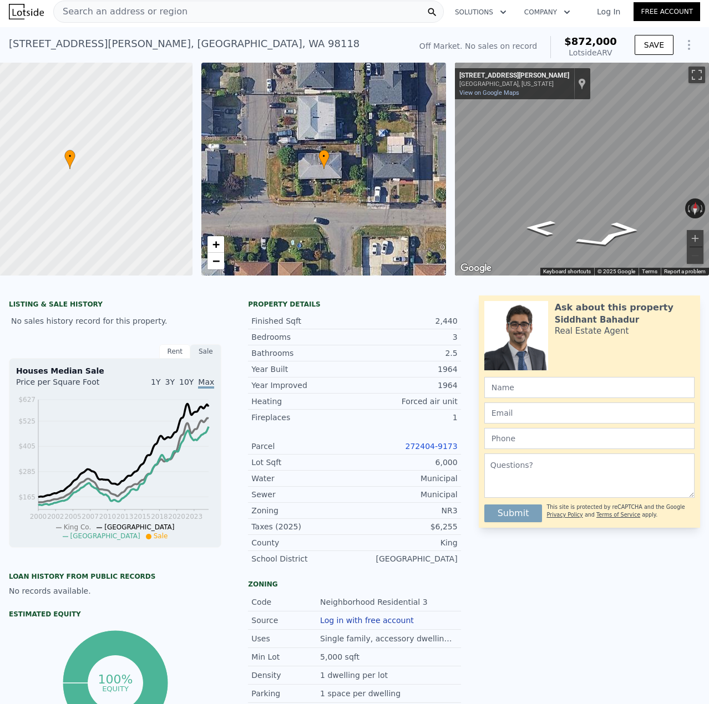
click at [195, 15] on div "Search an address or region" at bounding box center [248, 12] width 390 height 22
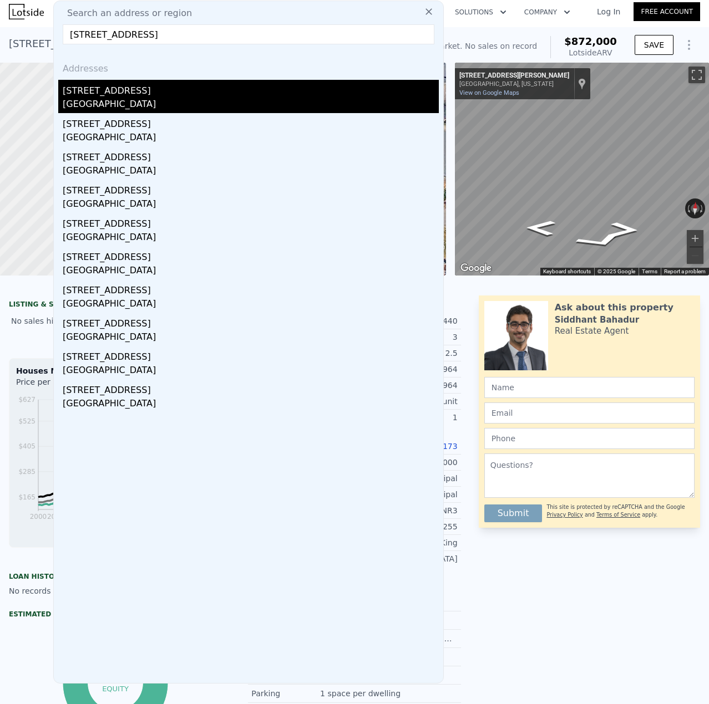
type input "[STREET_ADDRESS]"
click at [132, 93] on div "[STREET_ADDRESS]" at bounding box center [251, 89] width 376 height 18
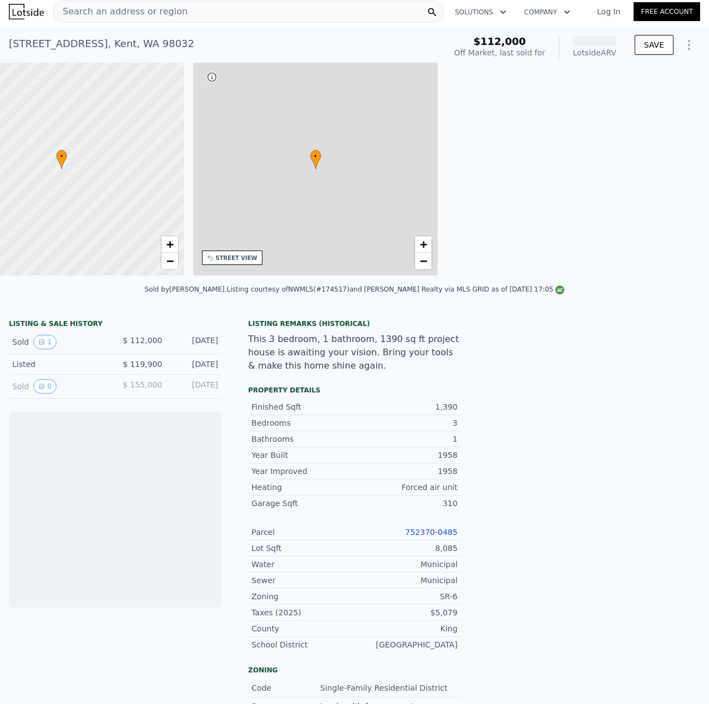
scroll to position [0, 258]
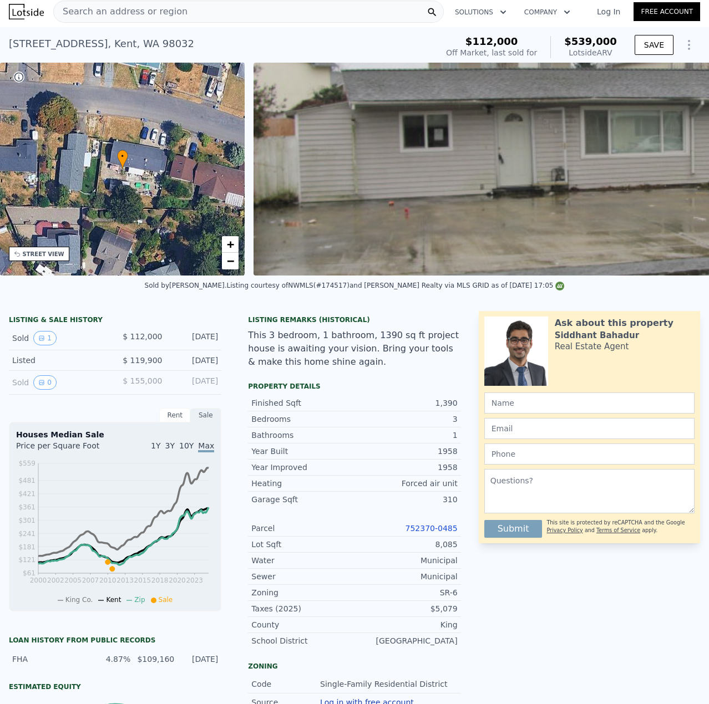
click at [440, 533] on link "752370-0485" at bounding box center [431, 528] width 52 height 9
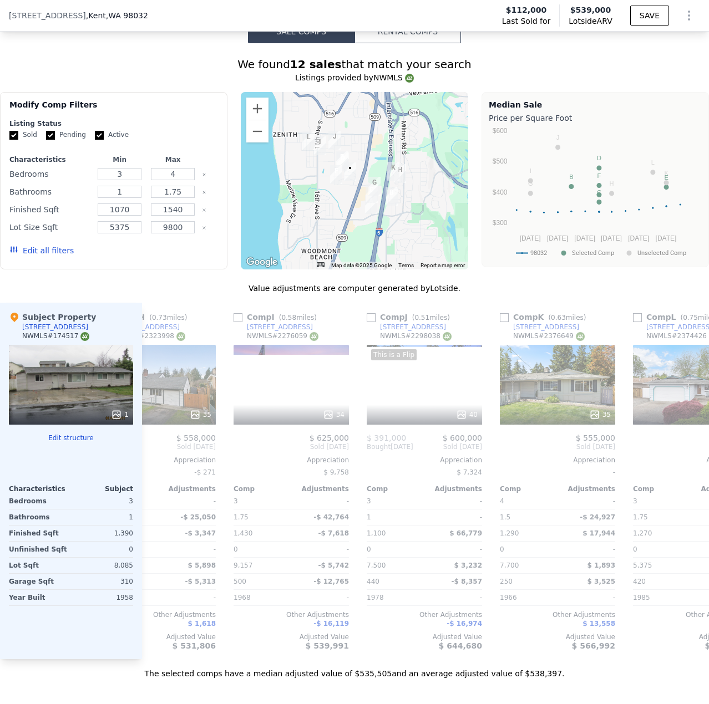
scroll to position [0, 1065]
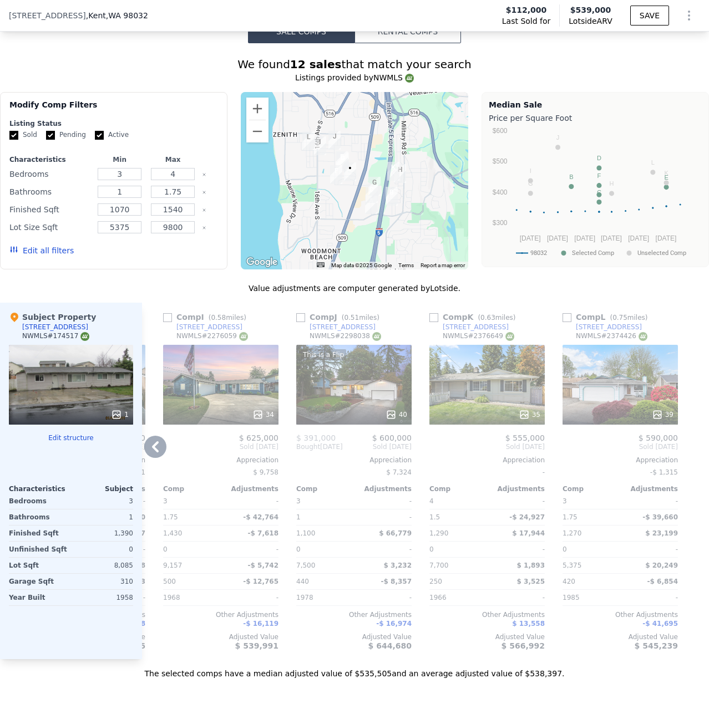
click at [510, 387] on div "35" at bounding box center [486, 385] width 115 height 80
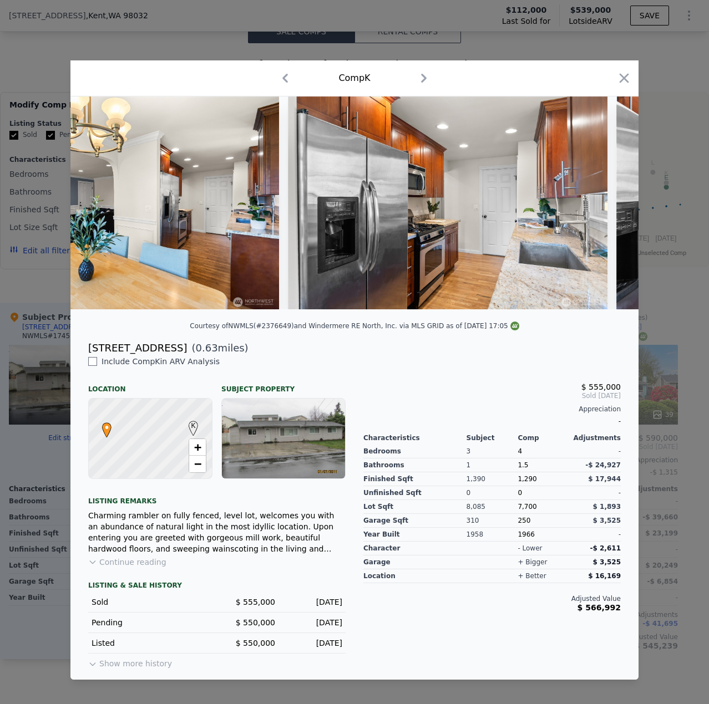
scroll to position [0, 3500]
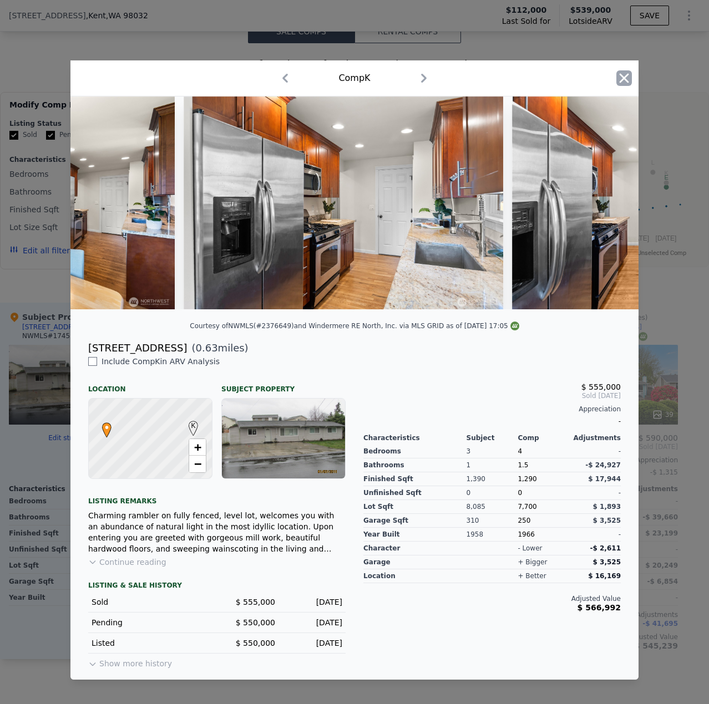
click at [622, 75] on icon "button" at bounding box center [624, 78] width 16 height 16
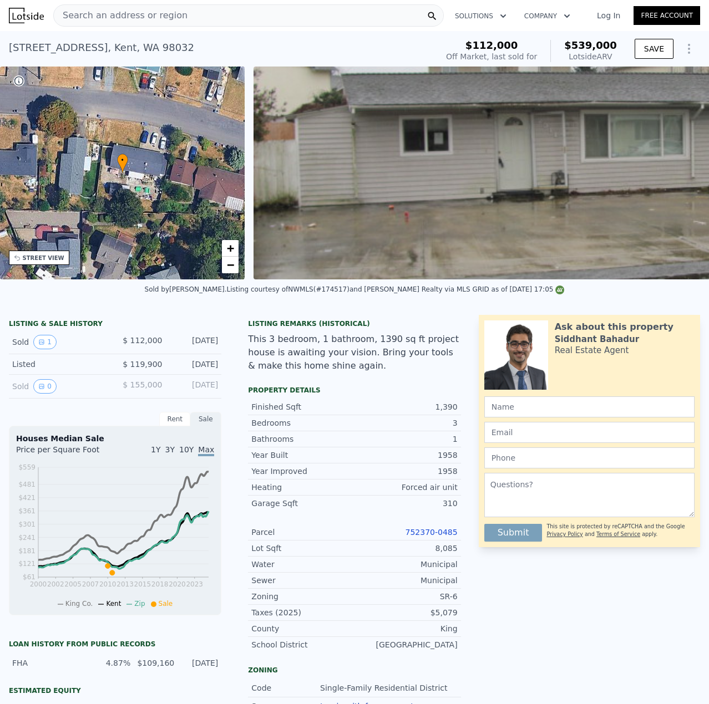
click at [243, 22] on div "Search an address or region" at bounding box center [248, 15] width 390 height 22
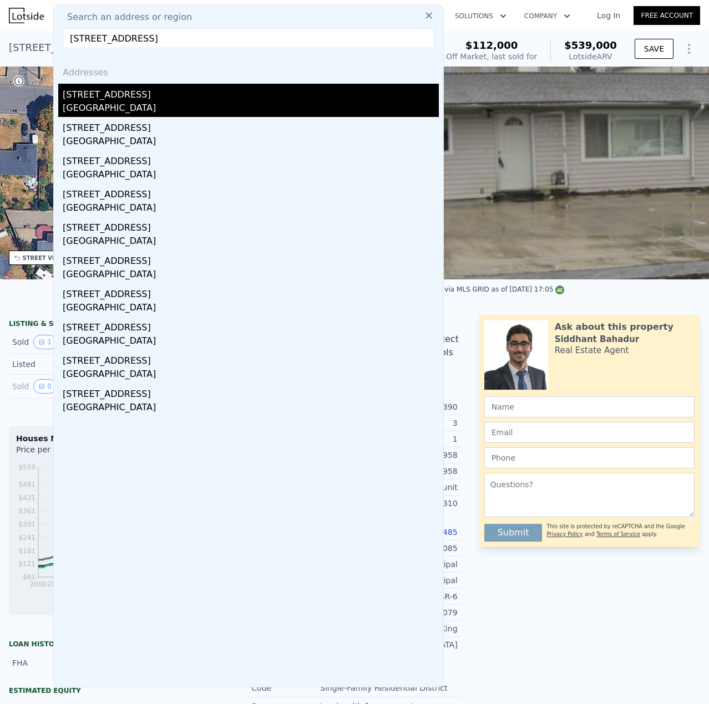
type input "[STREET_ADDRESS]"
click at [131, 106] on div "[GEOGRAPHIC_DATA]" at bounding box center [251, 109] width 376 height 16
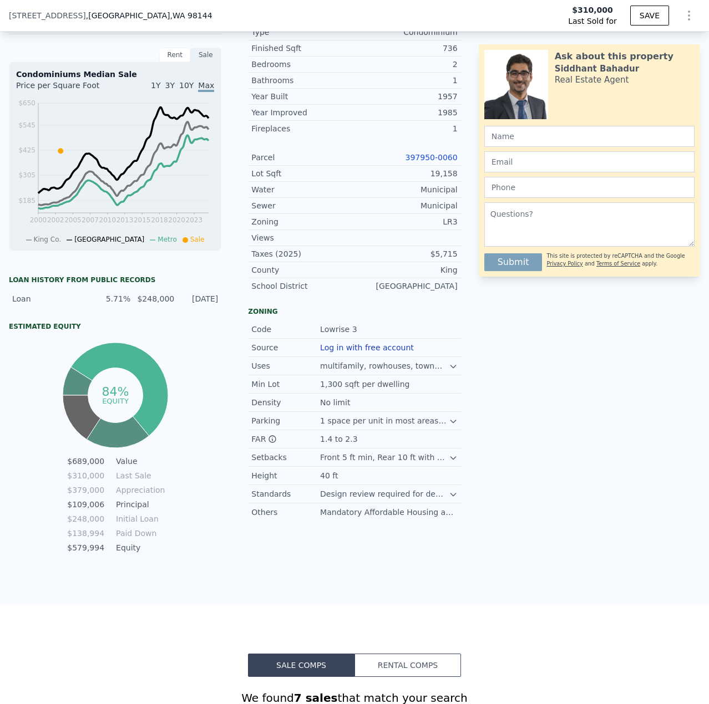
scroll to position [162, 0]
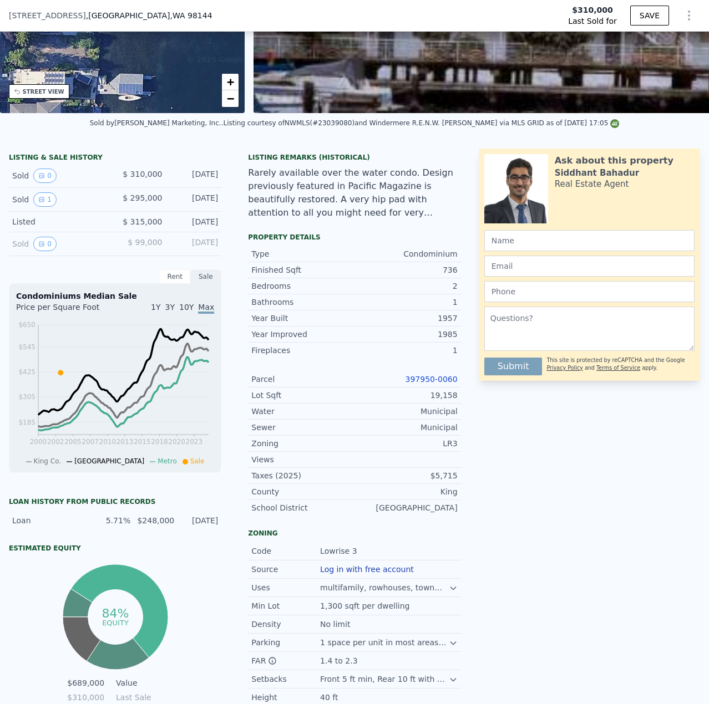
type input "$ 689,000"
type input "$ 322,351"
click at [431, 384] on link "397950-0060" at bounding box center [431, 379] width 52 height 9
